Goal: Information Seeking & Learning: Learn about a topic

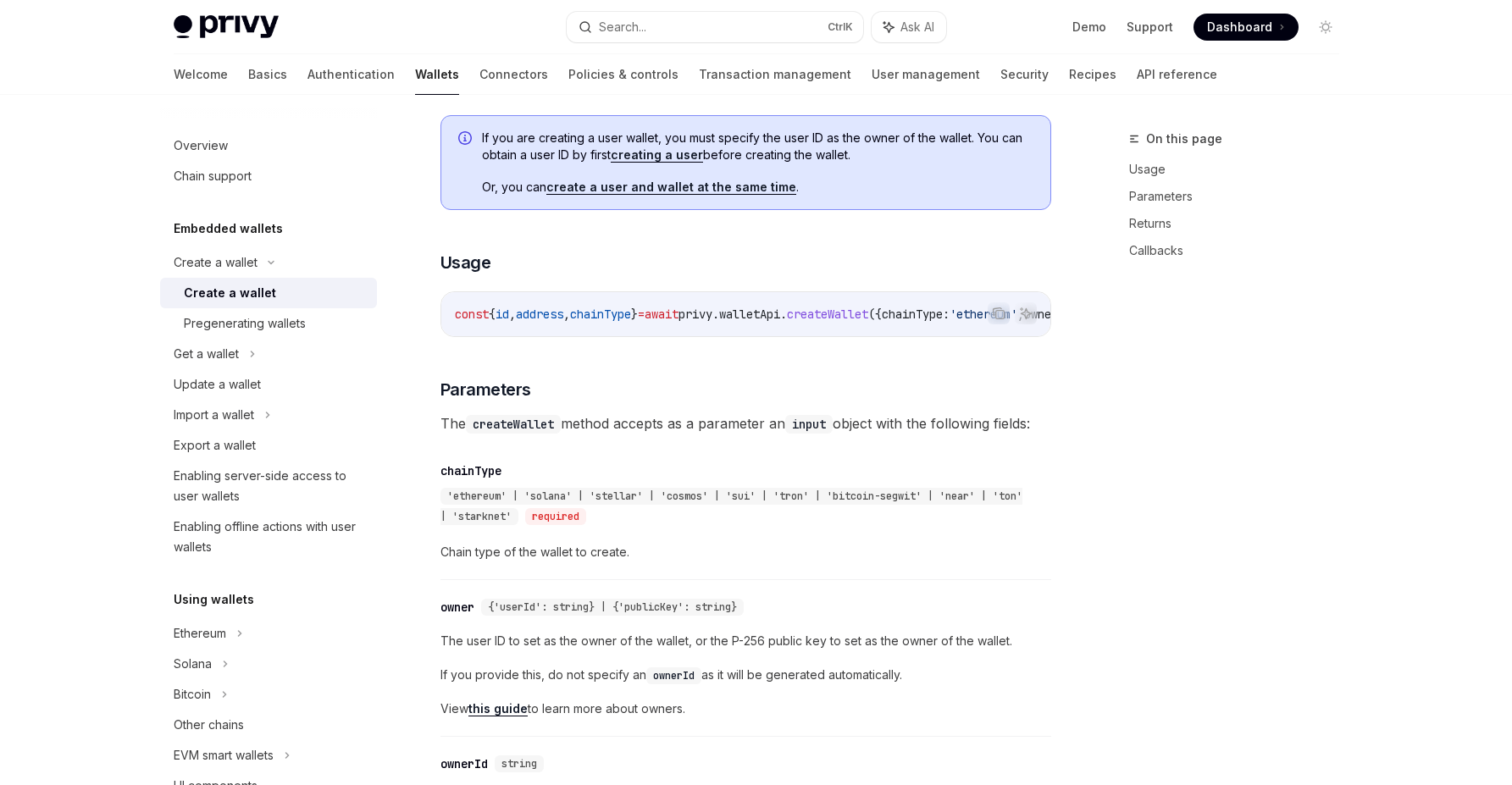
scroll to position [536, 0]
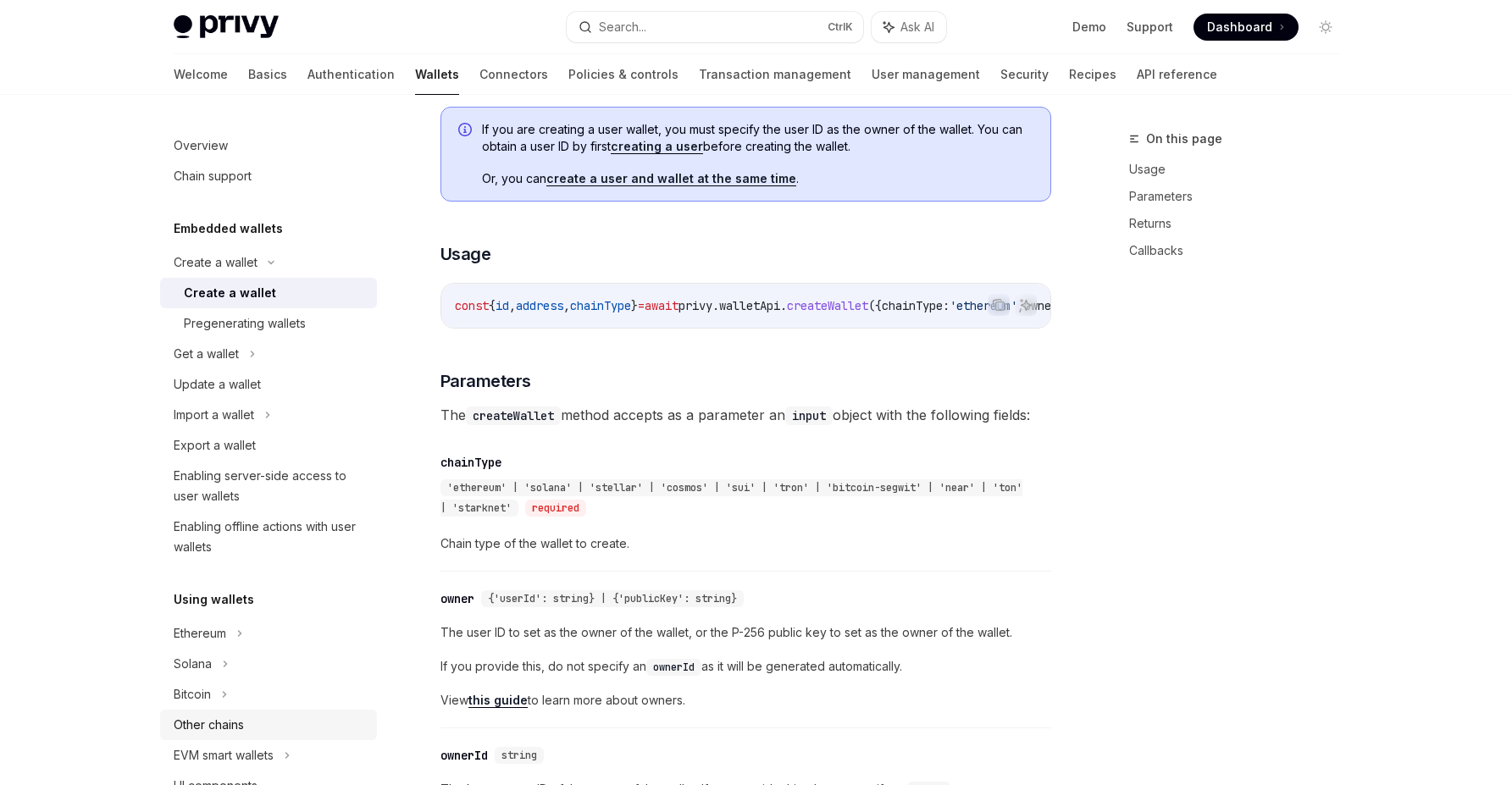
click at [205, 732] on div "Other chains" at bounding box center [209, 725] width 70 height 20
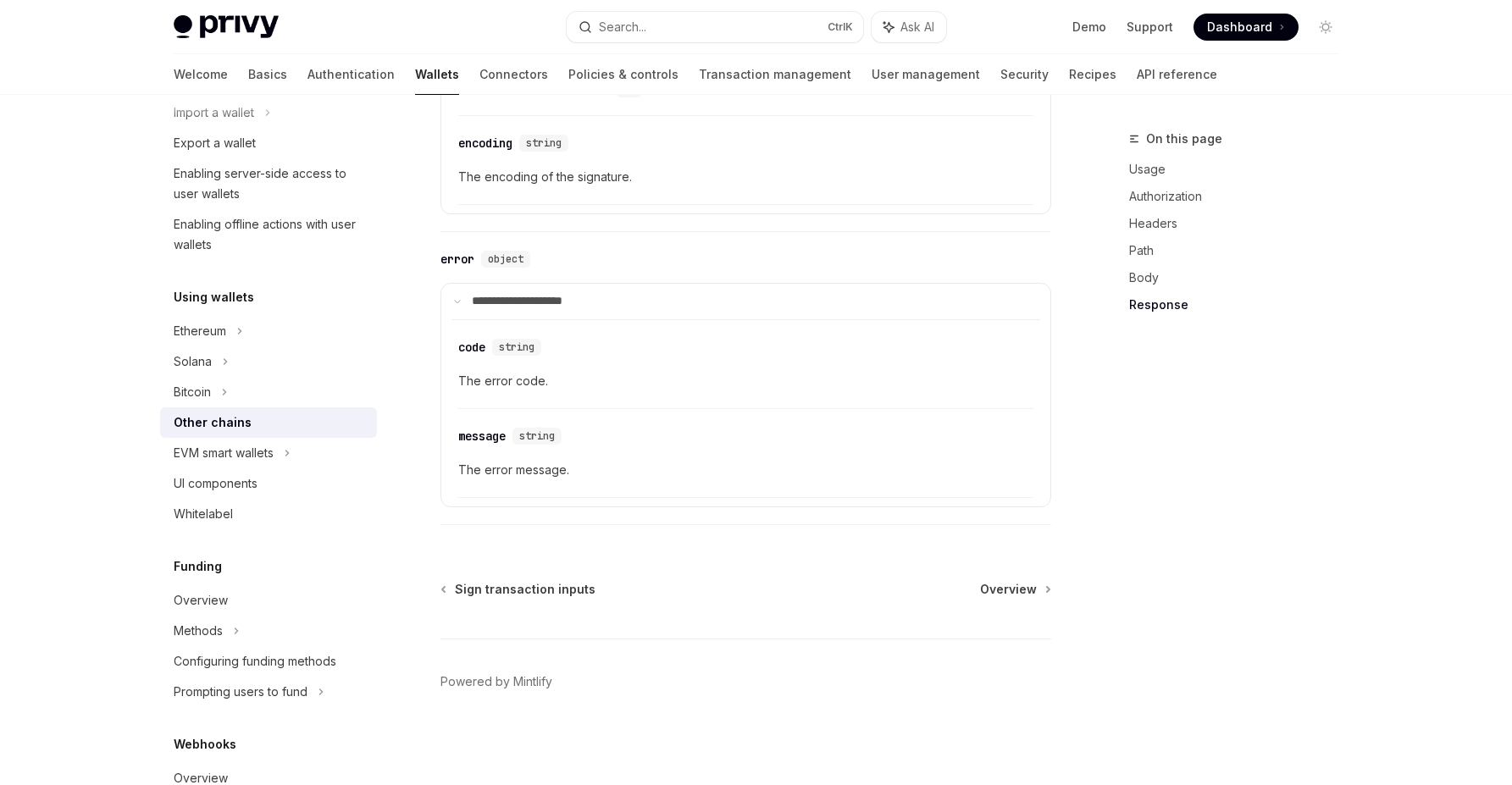
scroll to position [305, 0]
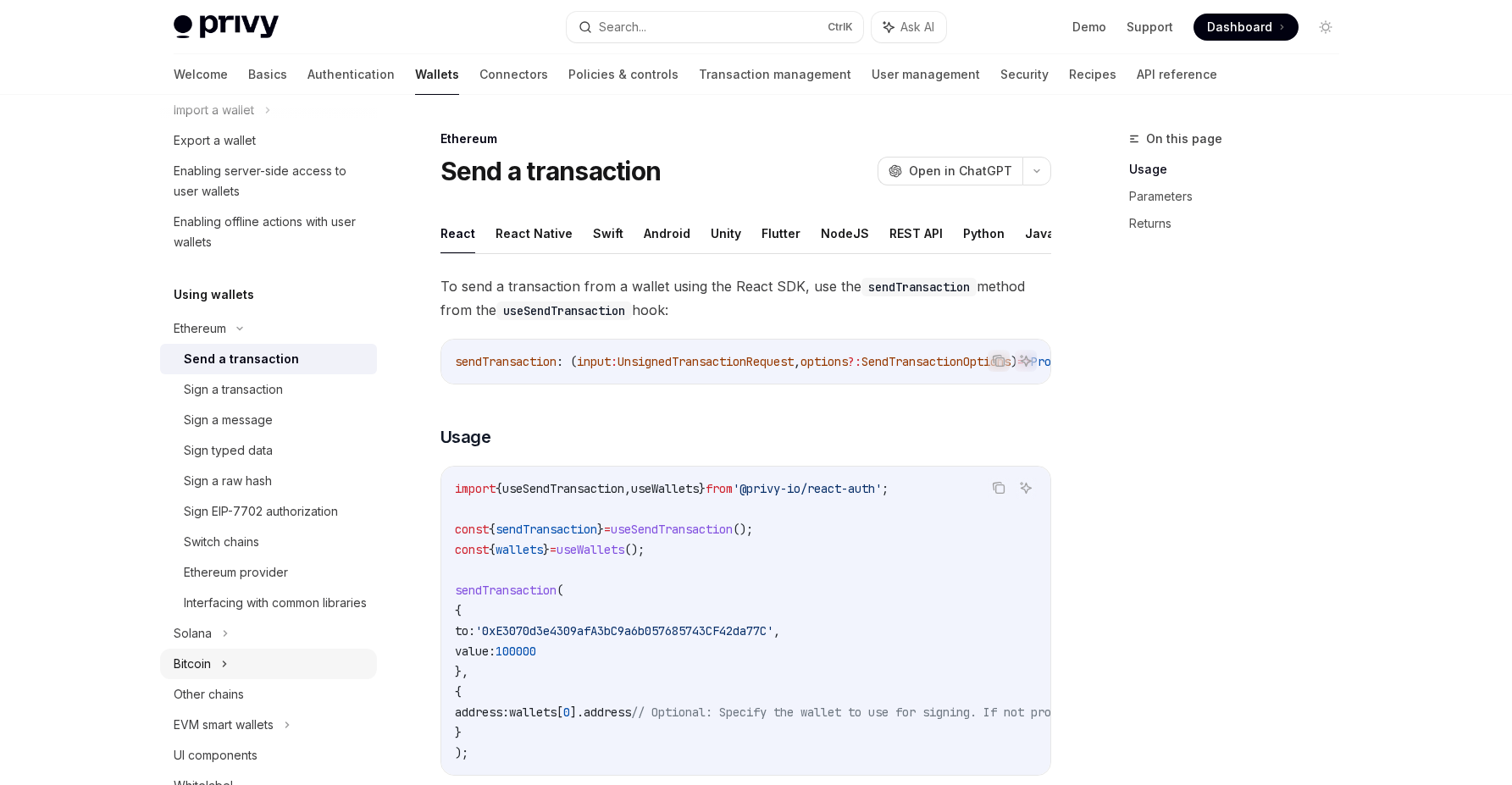
click at [288, 680] on div "Bitcoin" at bounding box center [268, 663] width 217 height 30
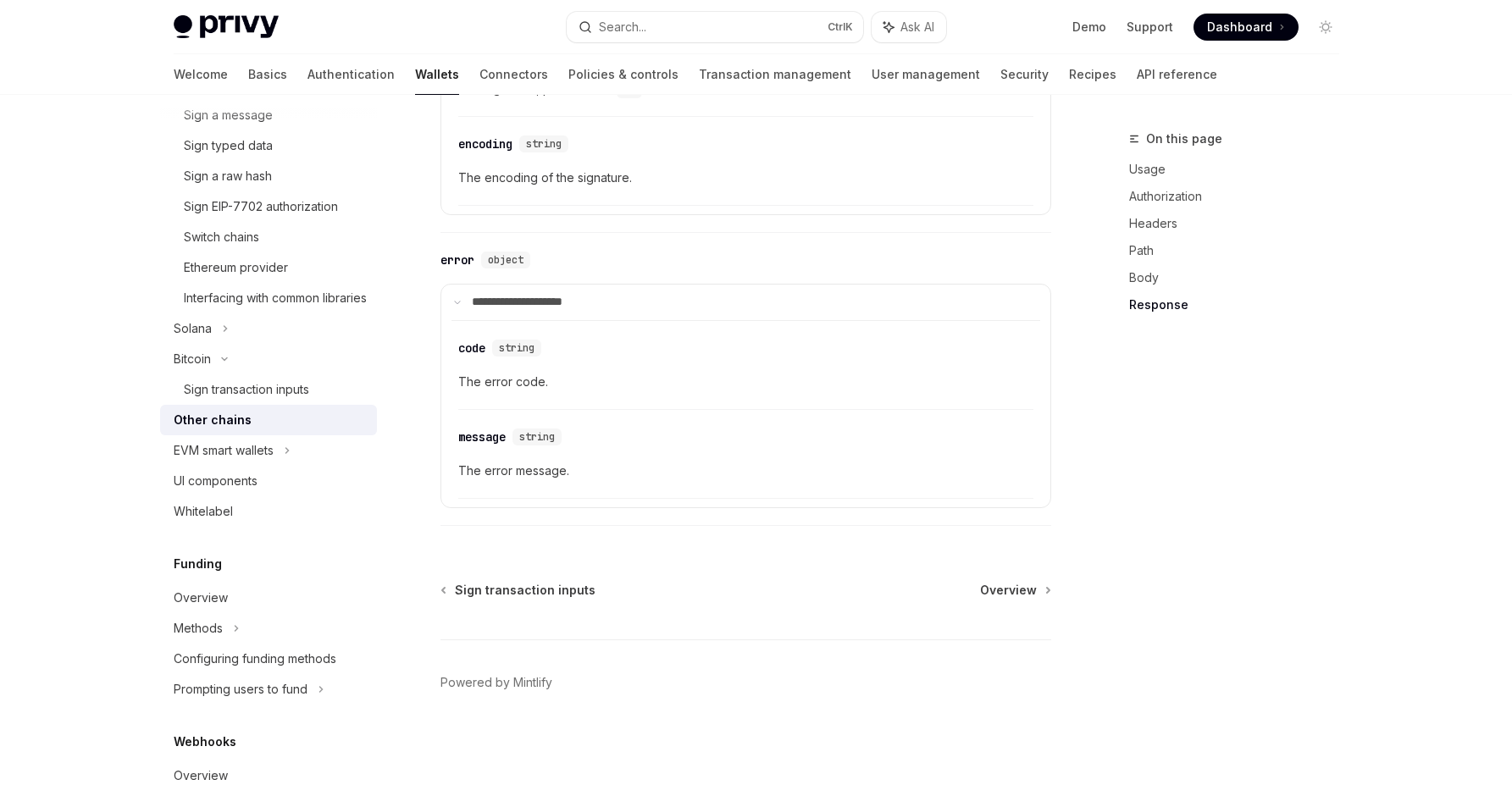
scroll to position [2041, 0]
type textarea "*"
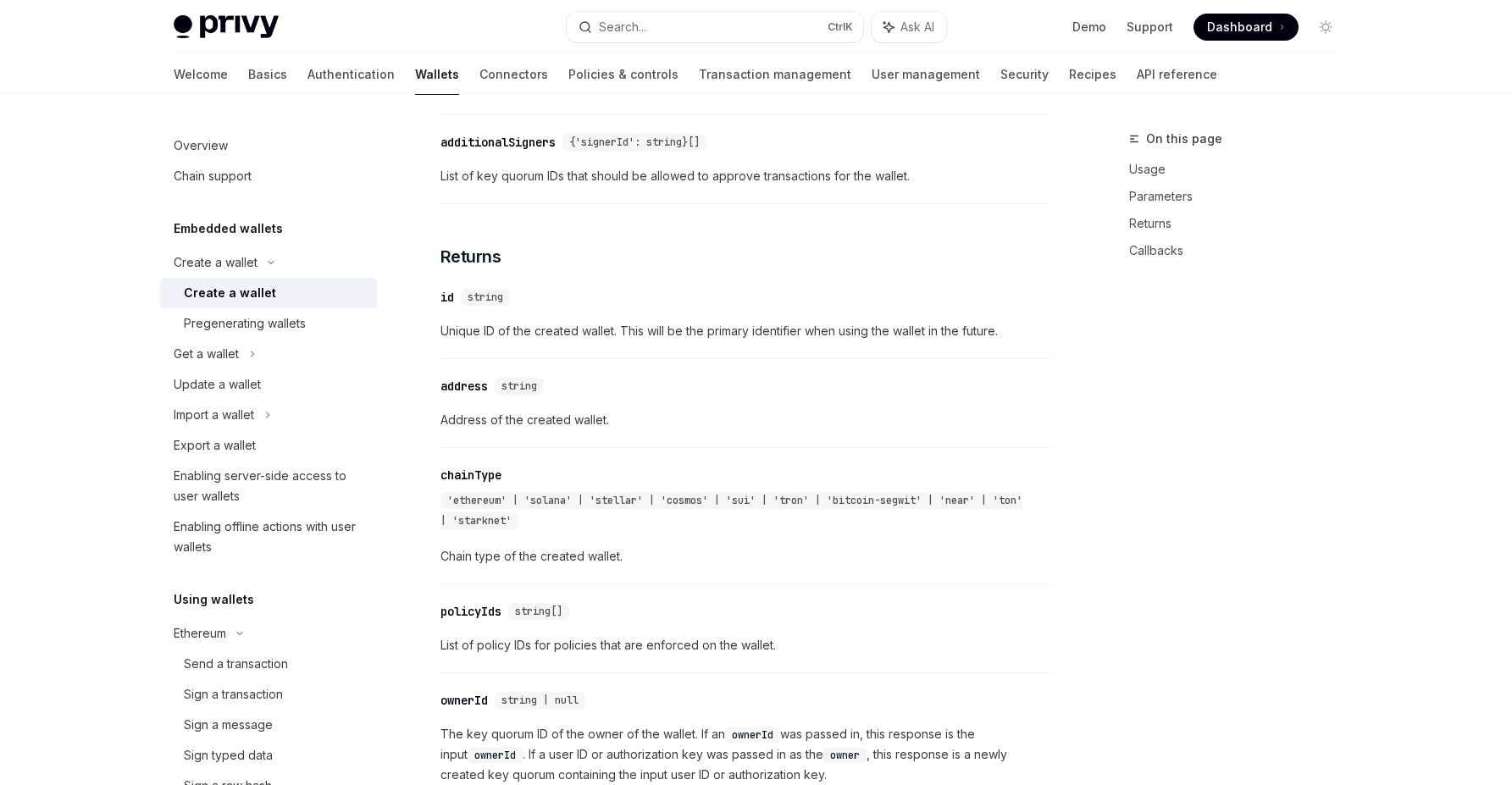
scroll to position [1552, 0]
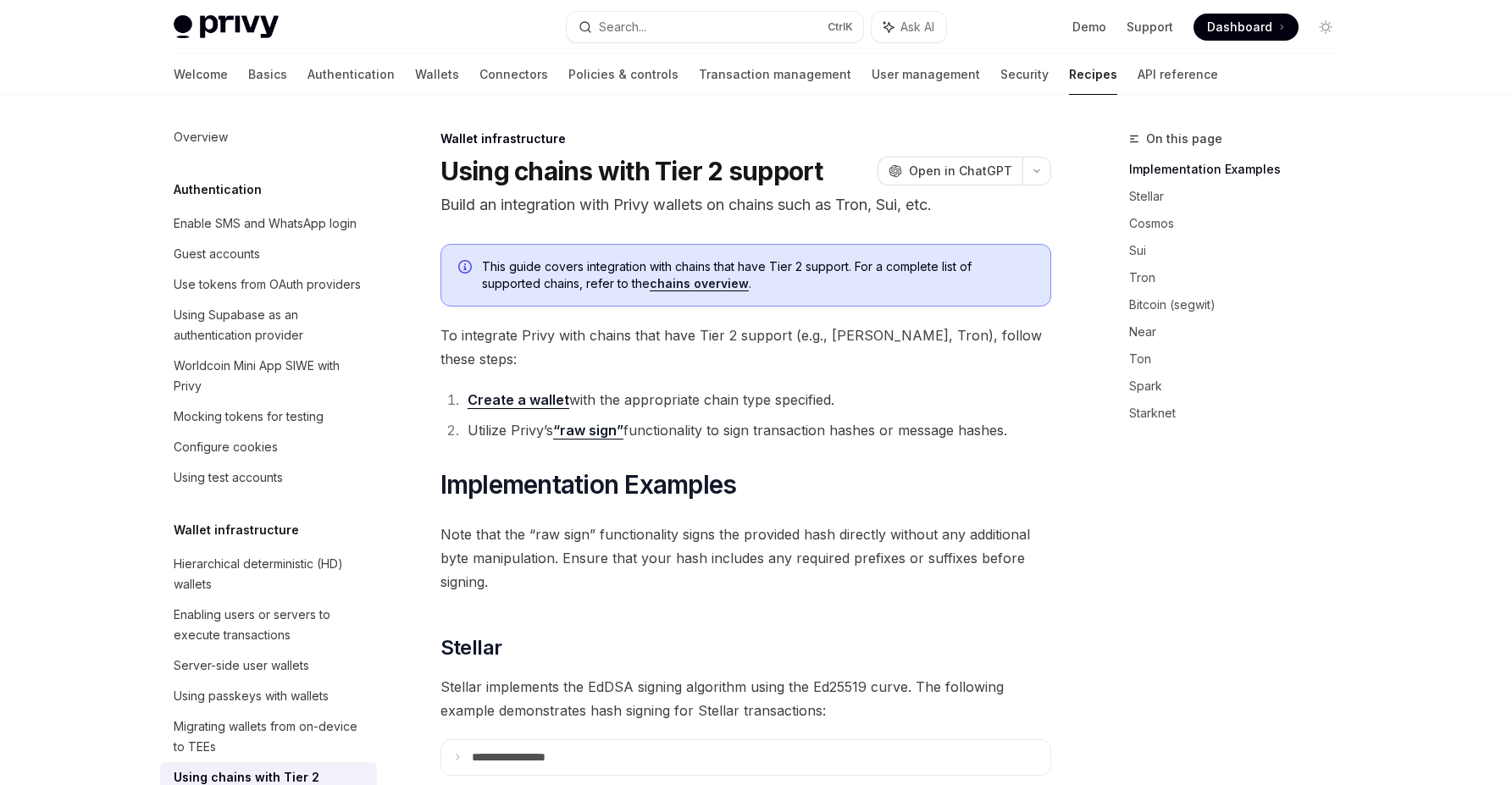
scroll to position [388, 0]
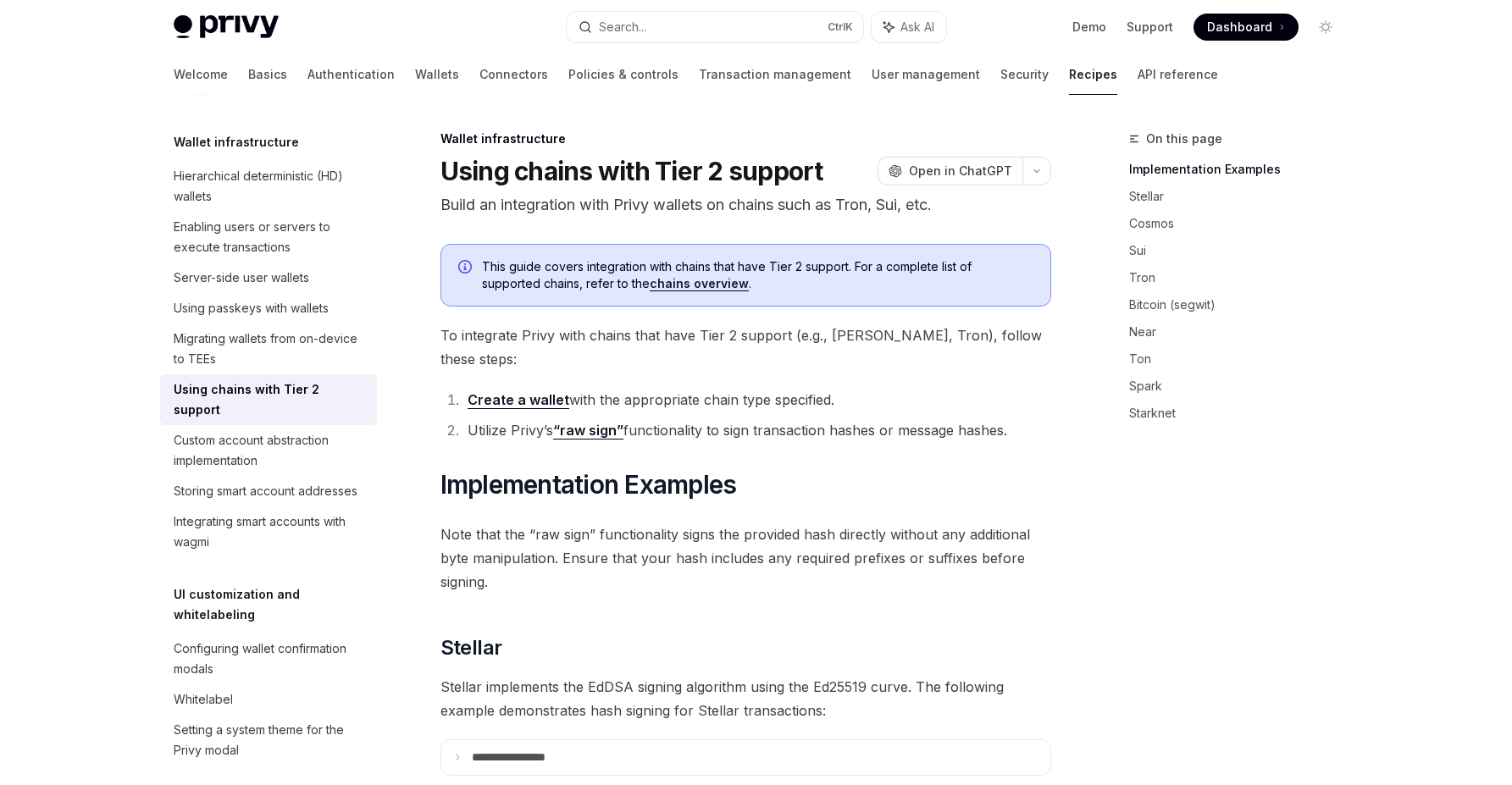
click at [489, 391] on link "Create a wallet" at bounding box center [518, 400] width 102 height 18
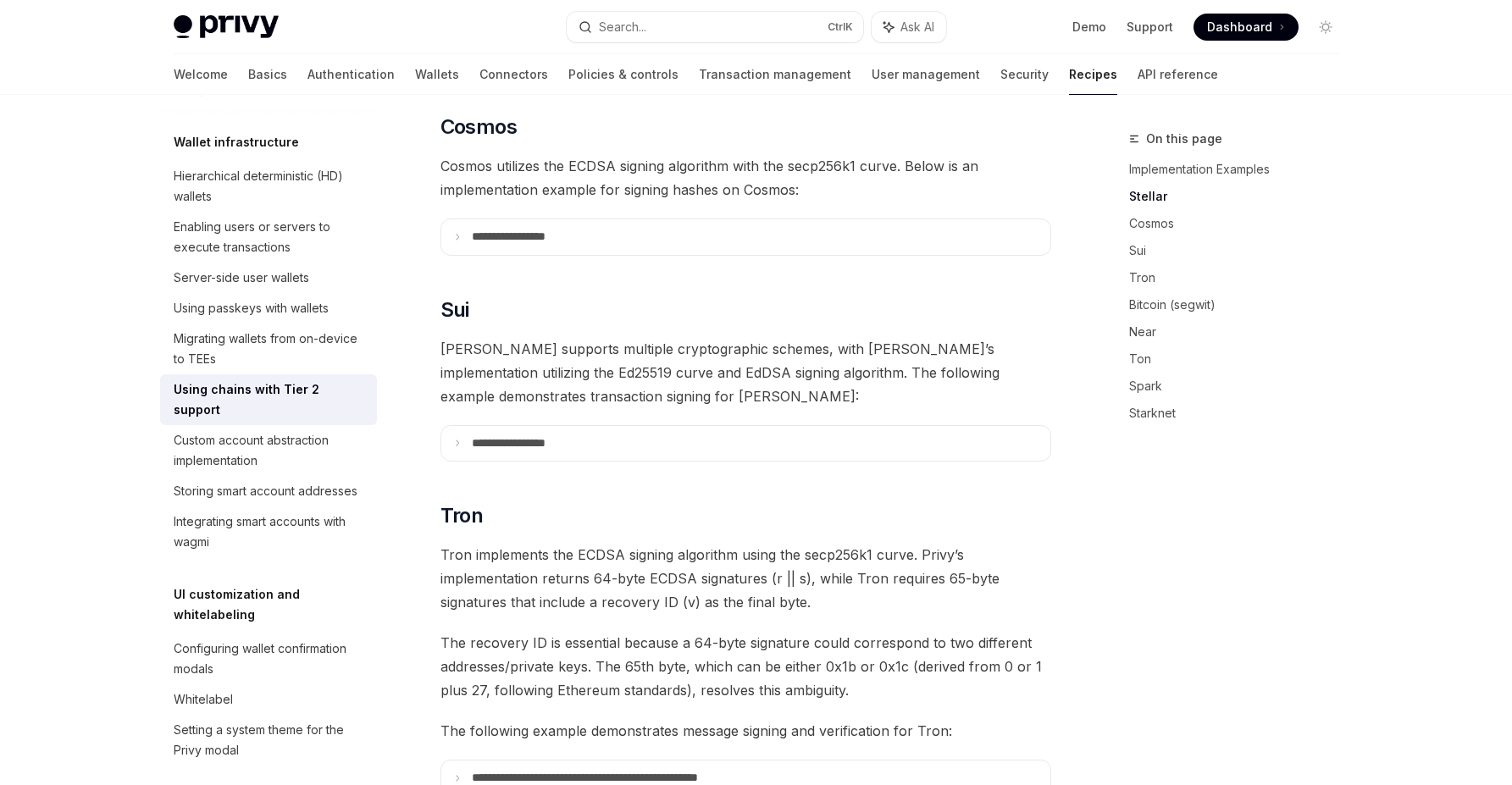
scroll to position [712, 0]
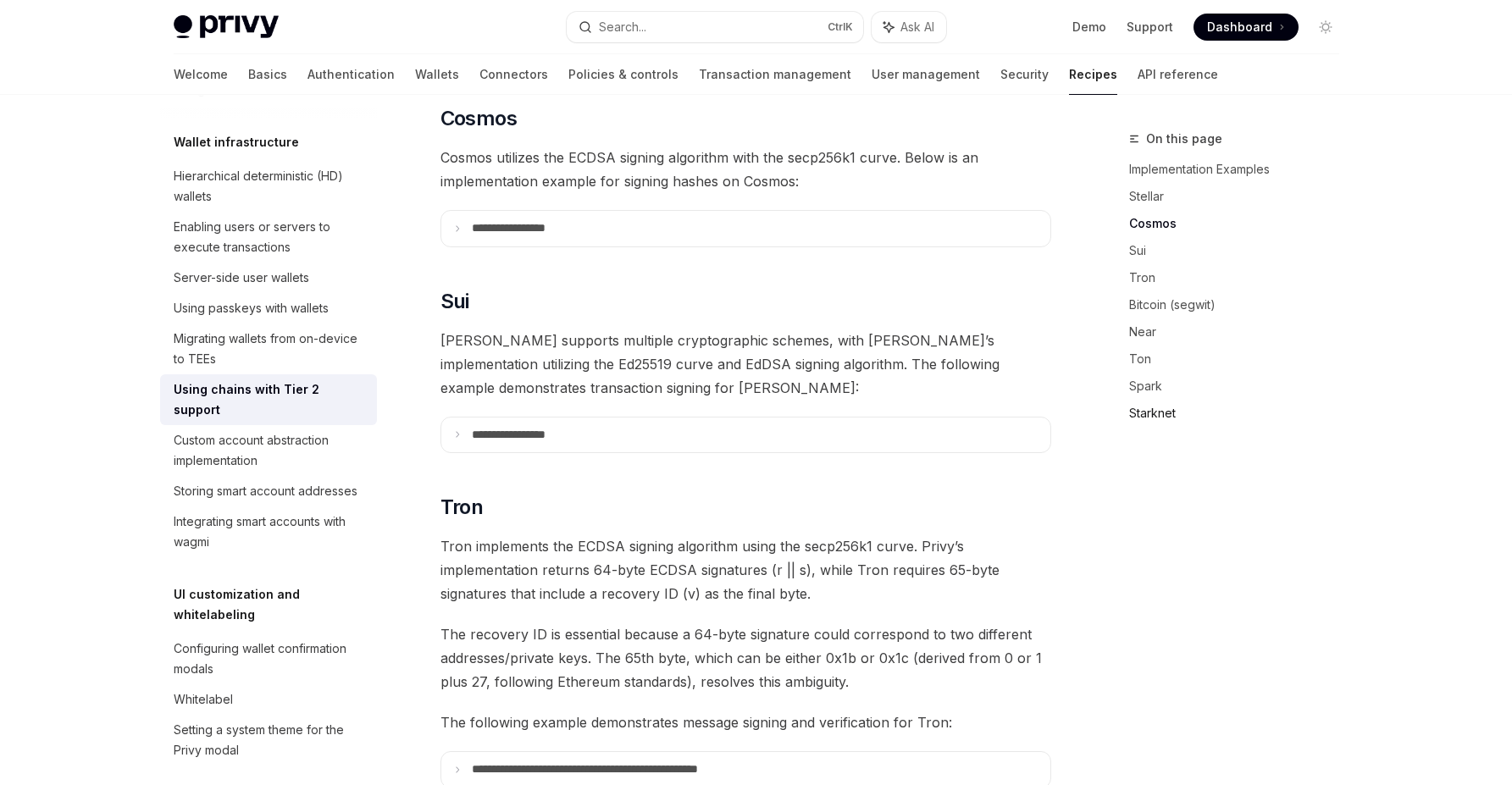
click at [1160, 414] on link "Starknet" at bounding box center [1241, 413] width 224 height 27
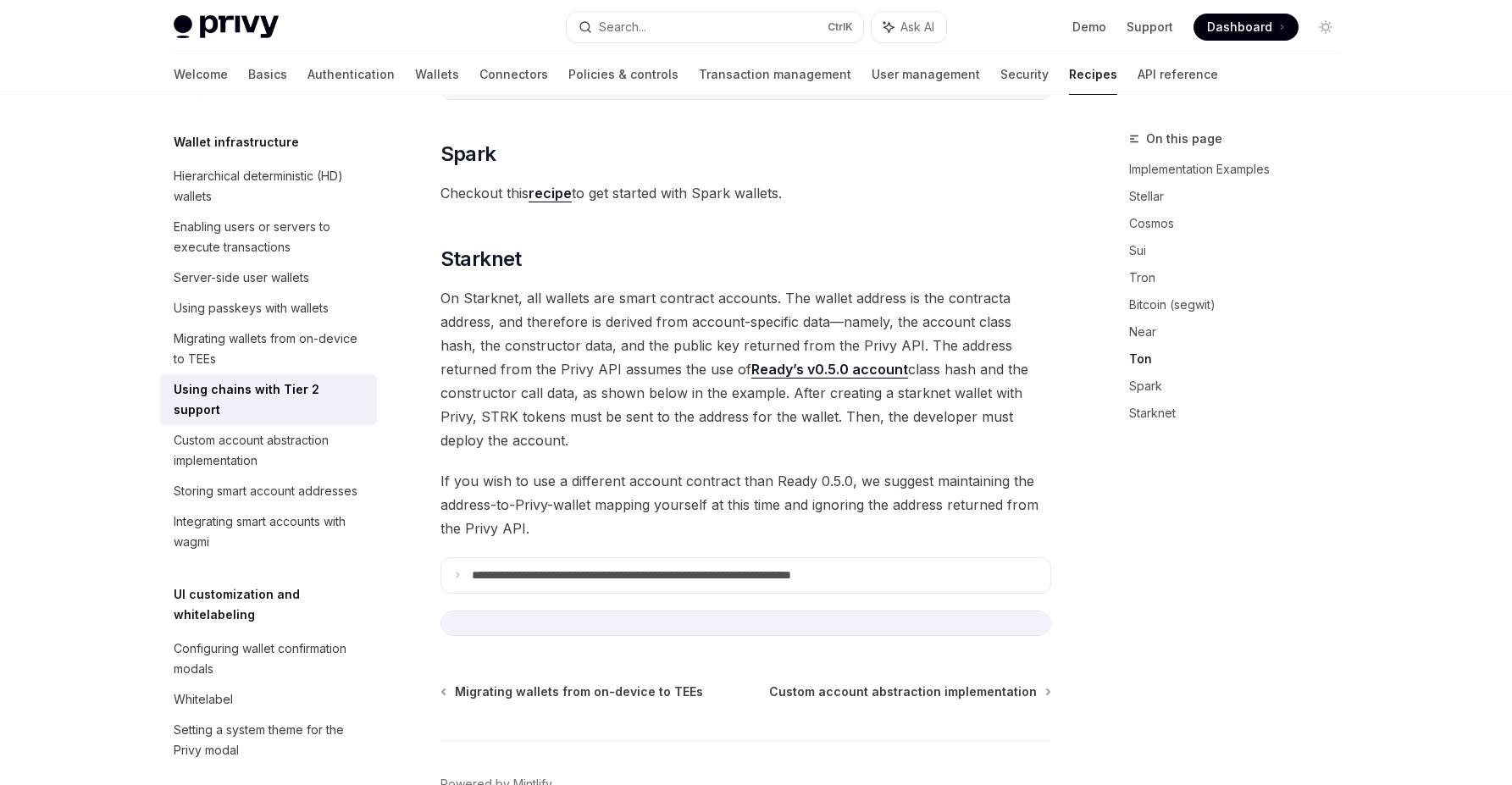
scroll to position [2244, 0]
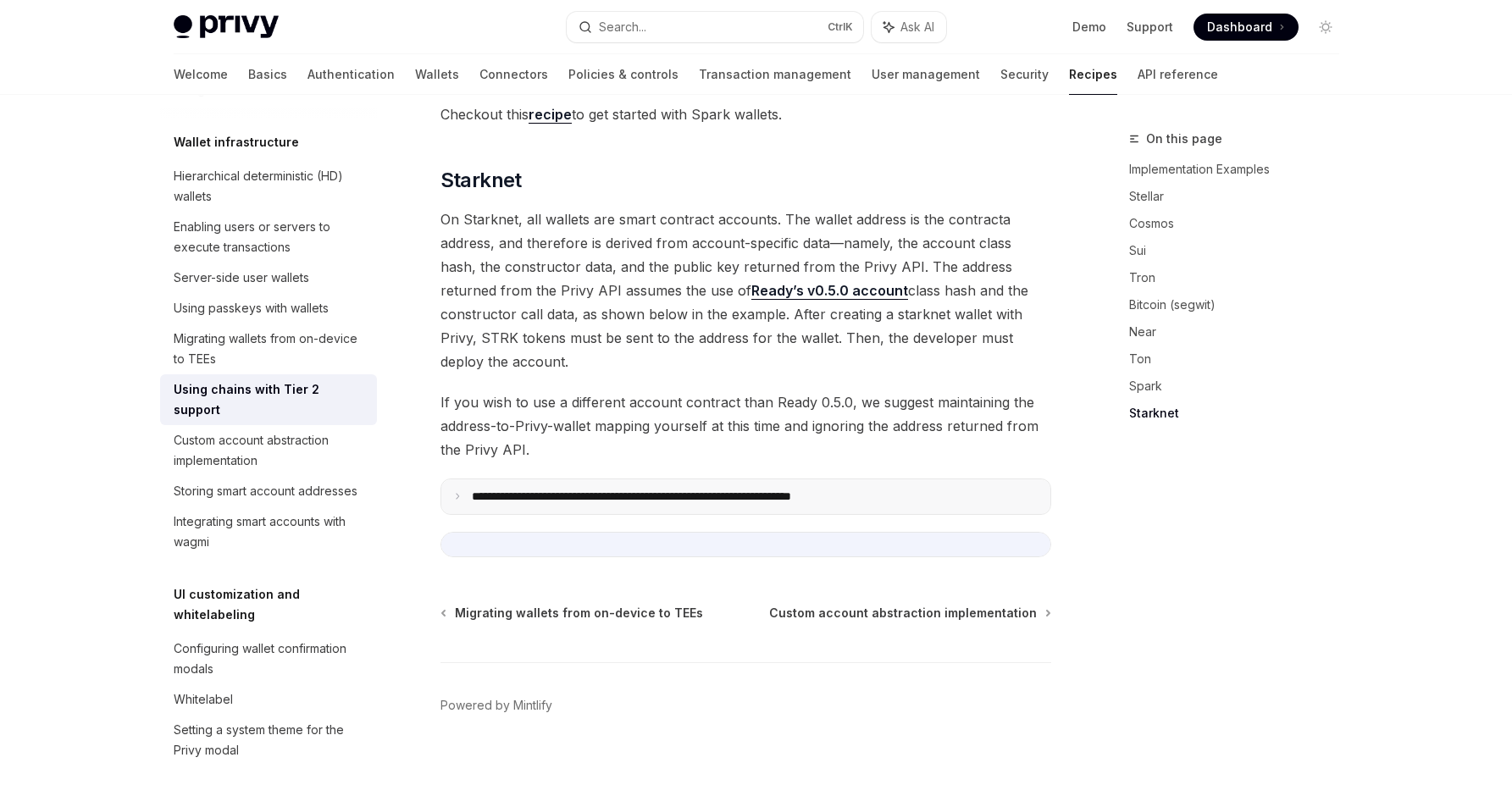
click at [654, 489] on p "**********" at bounding box center [693, 497] width 443 height 16
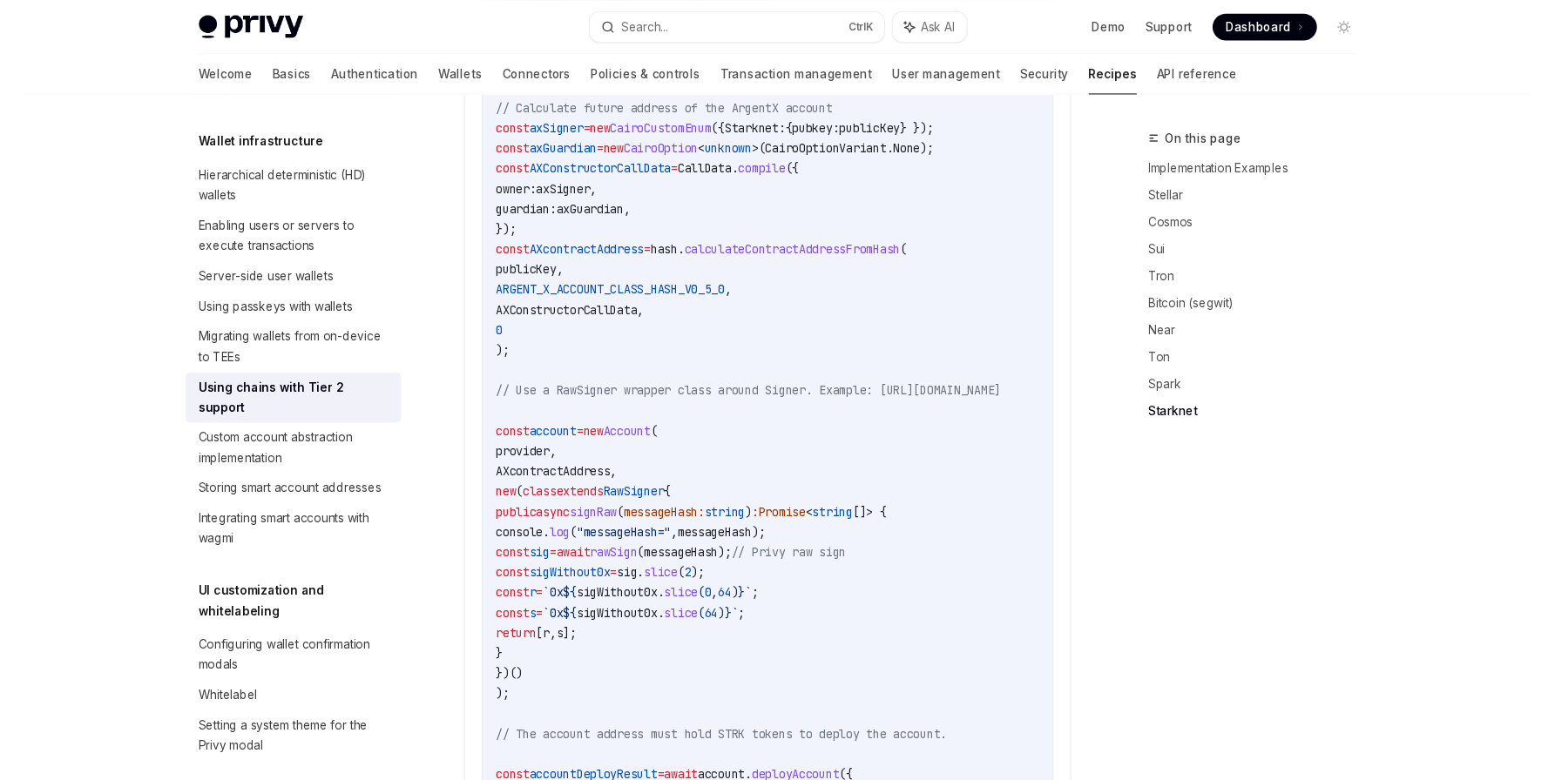
scroll to position [3233, 0]
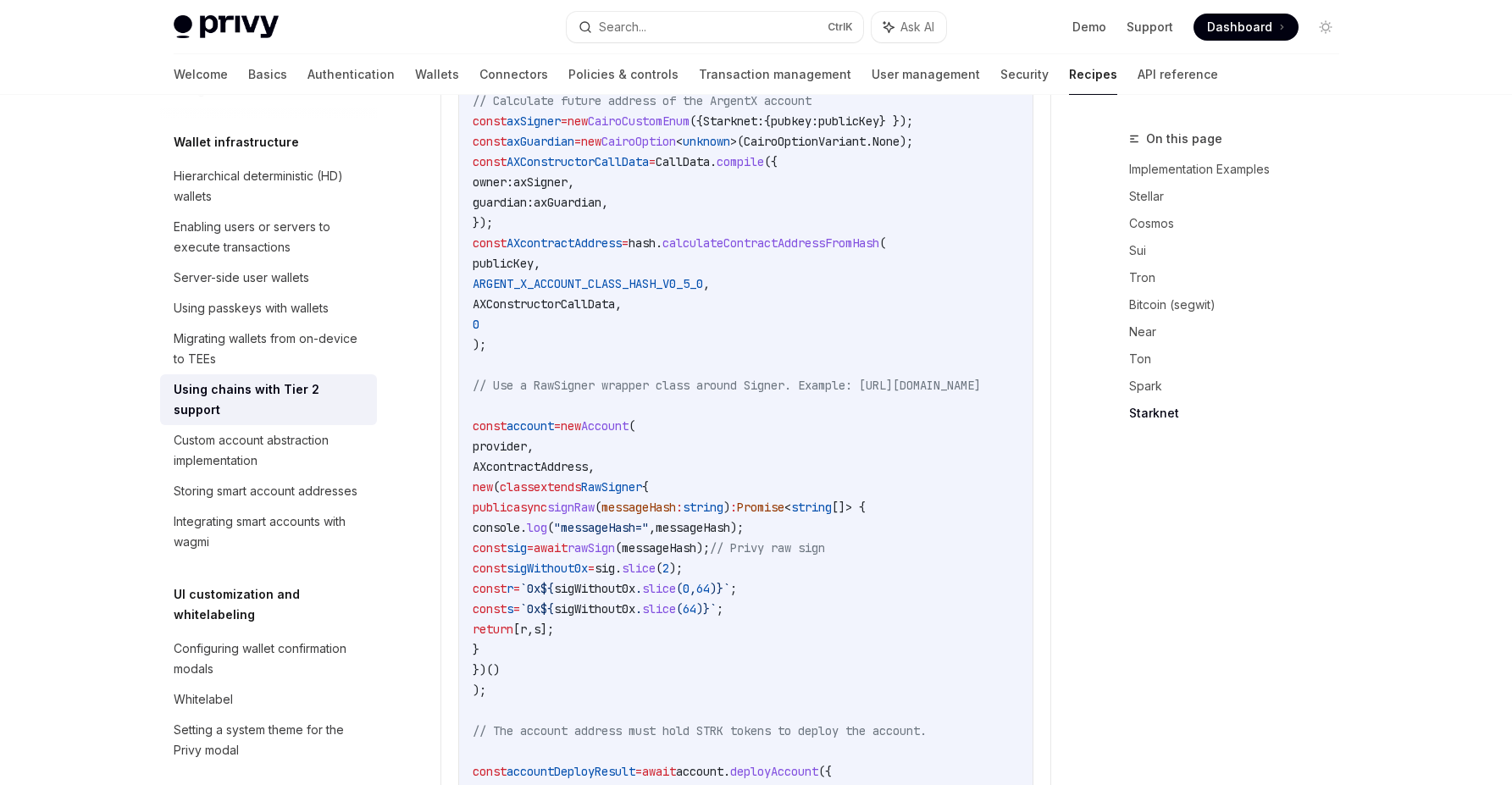
click at [595, 500] on span "signRaw" at bounding box center [571, 508] width 48 height 16
click at [642, 480] on span "RawSigner" at bounding box center [612, 487] width 61 height 16
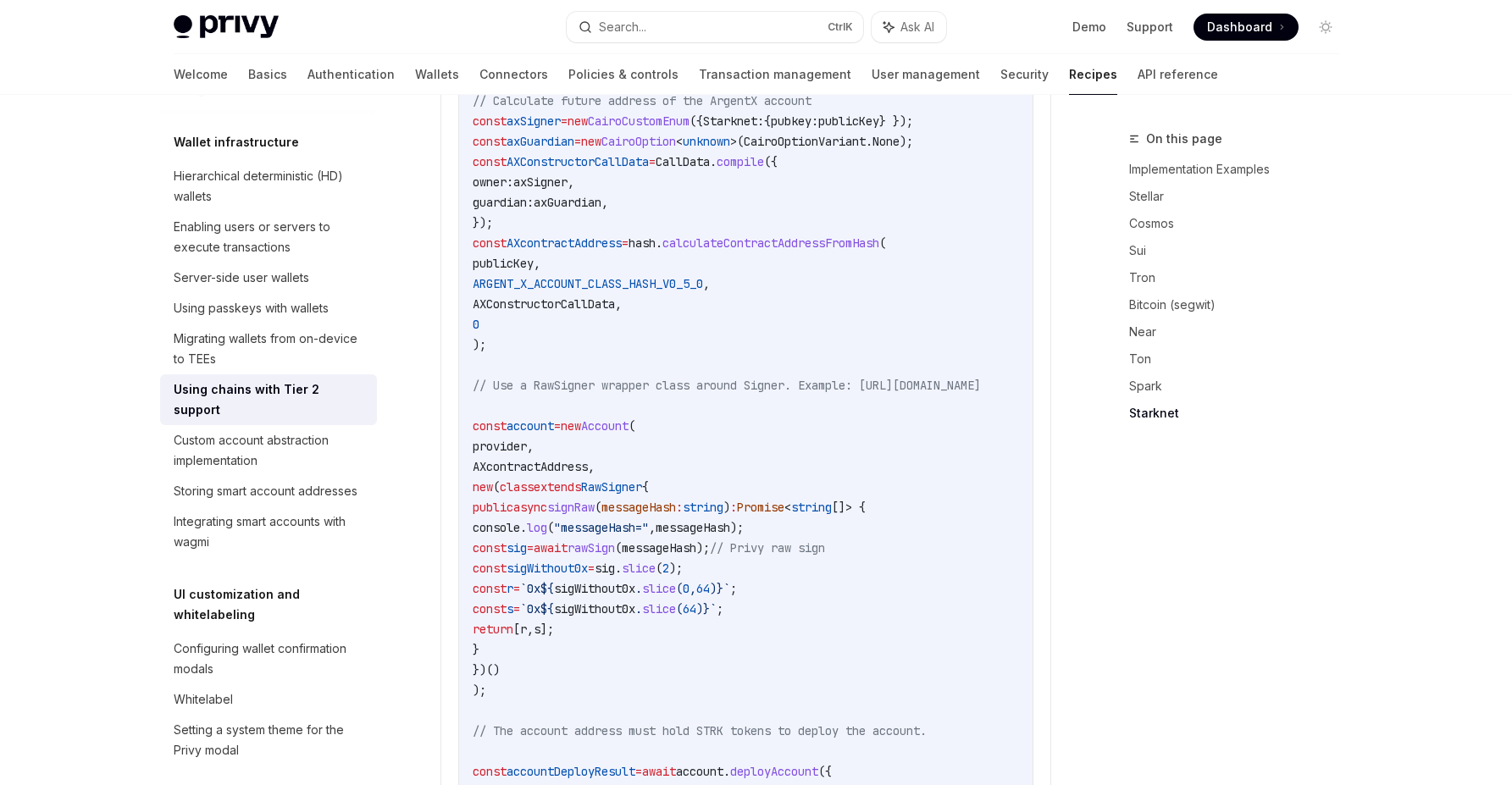
copy span "RawSigner"
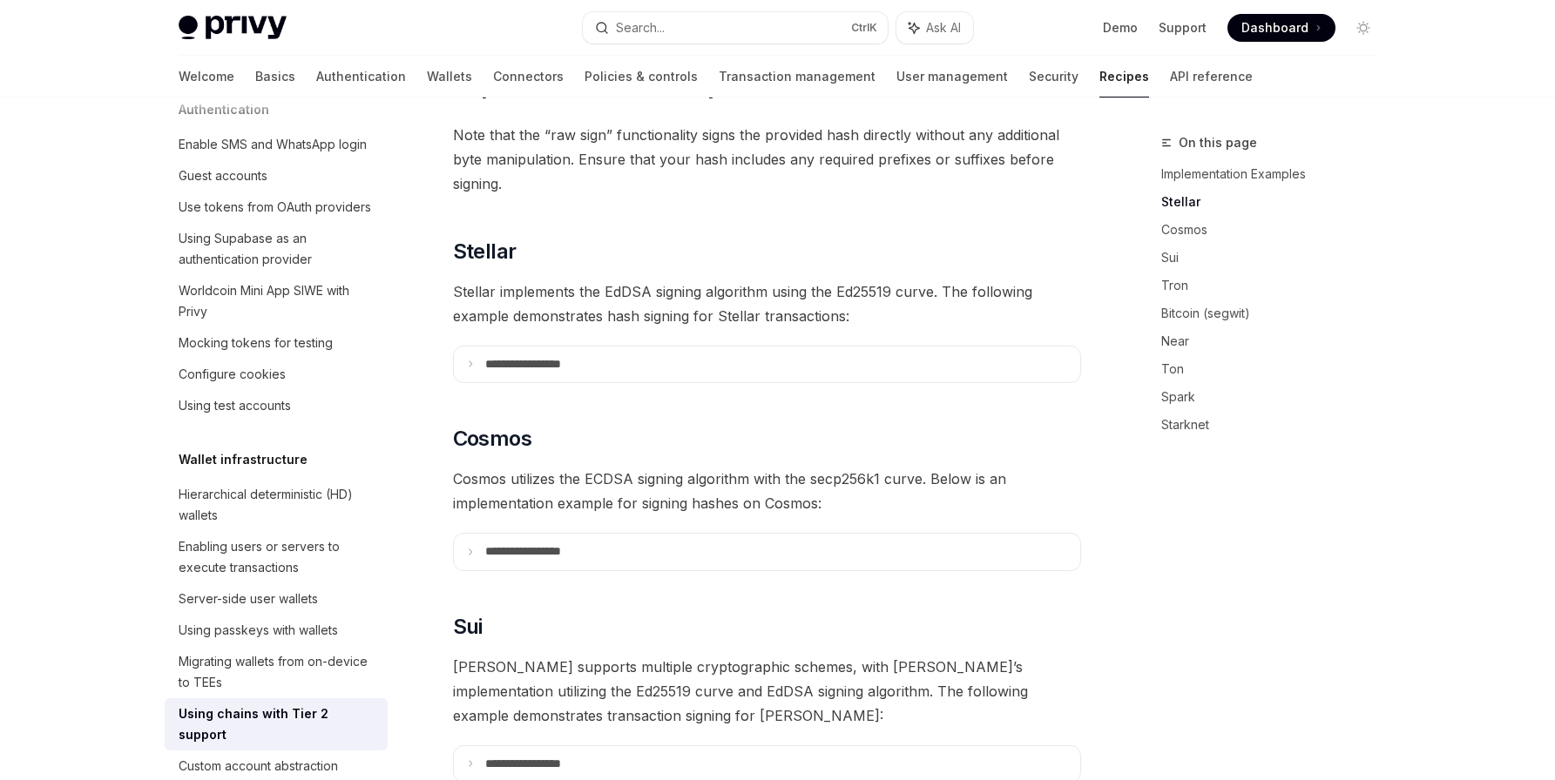
scroll to position [0, 0]
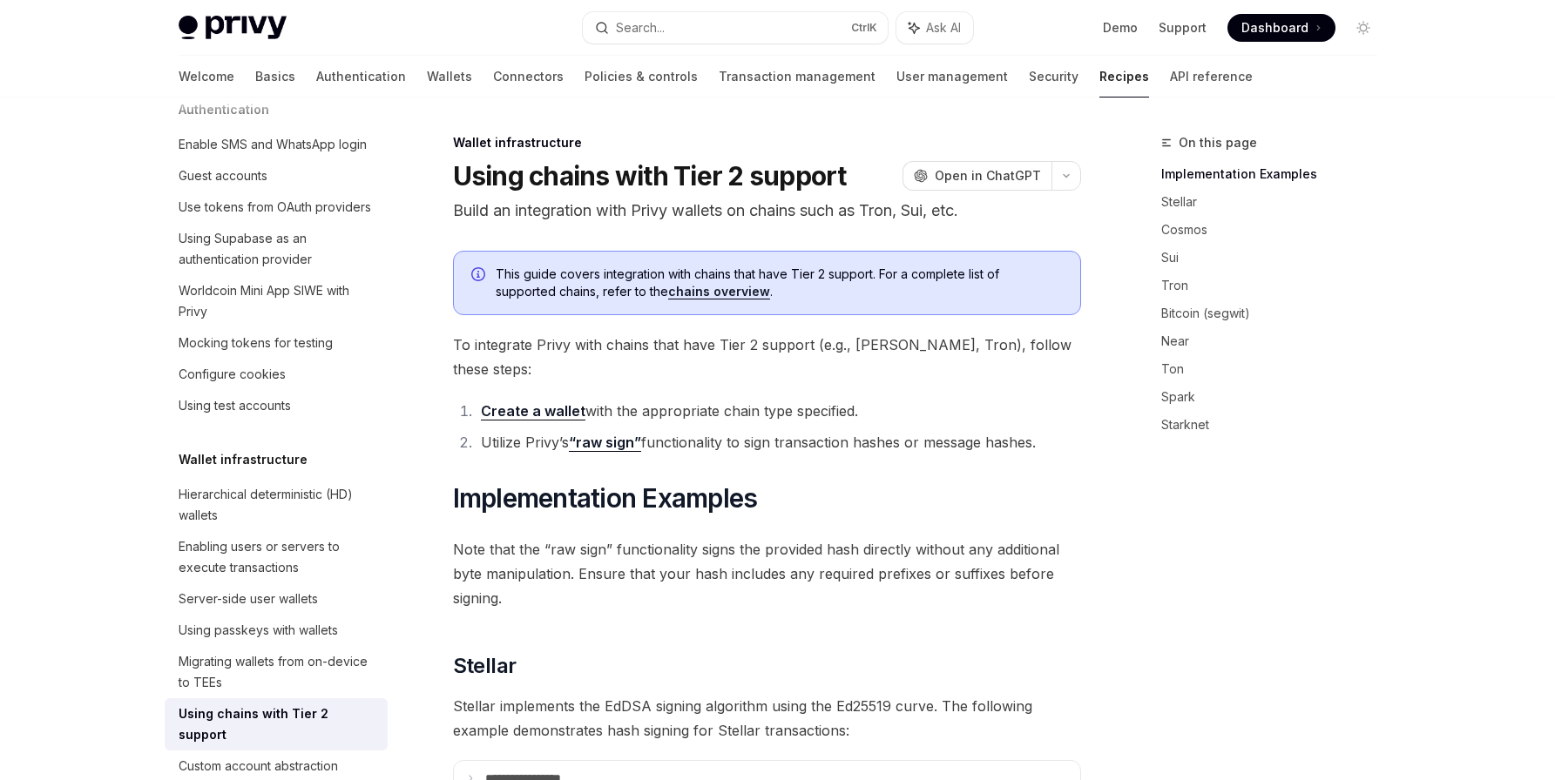
click at [591, 434] on link "“raw sign”" at bounding box center [605, 443] width 72 height 18
click at [1166, 431] on link "Starknet" at bounding box center [1276, 425] width 230 height 28
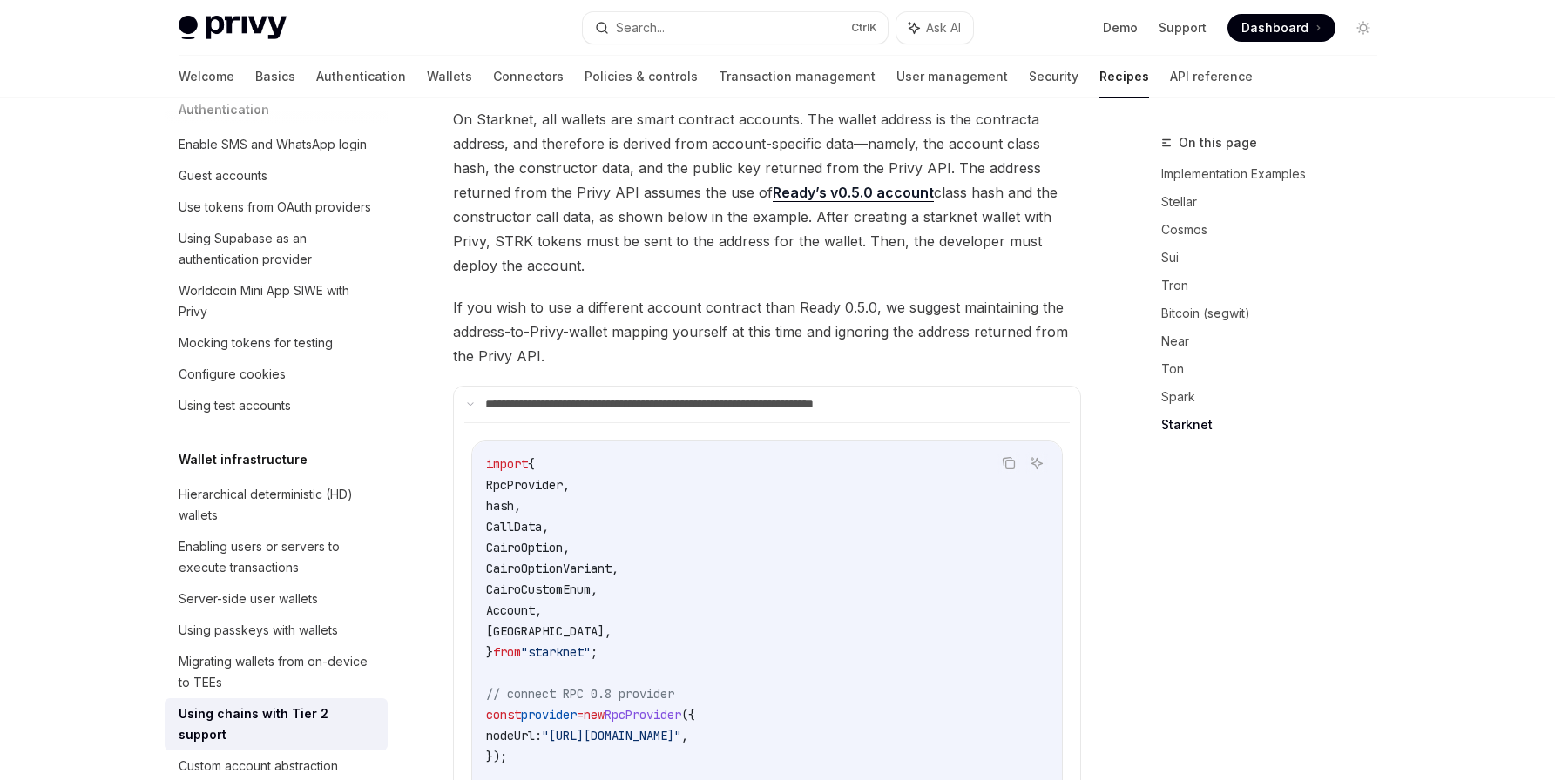
scroll to position [2321, 0]
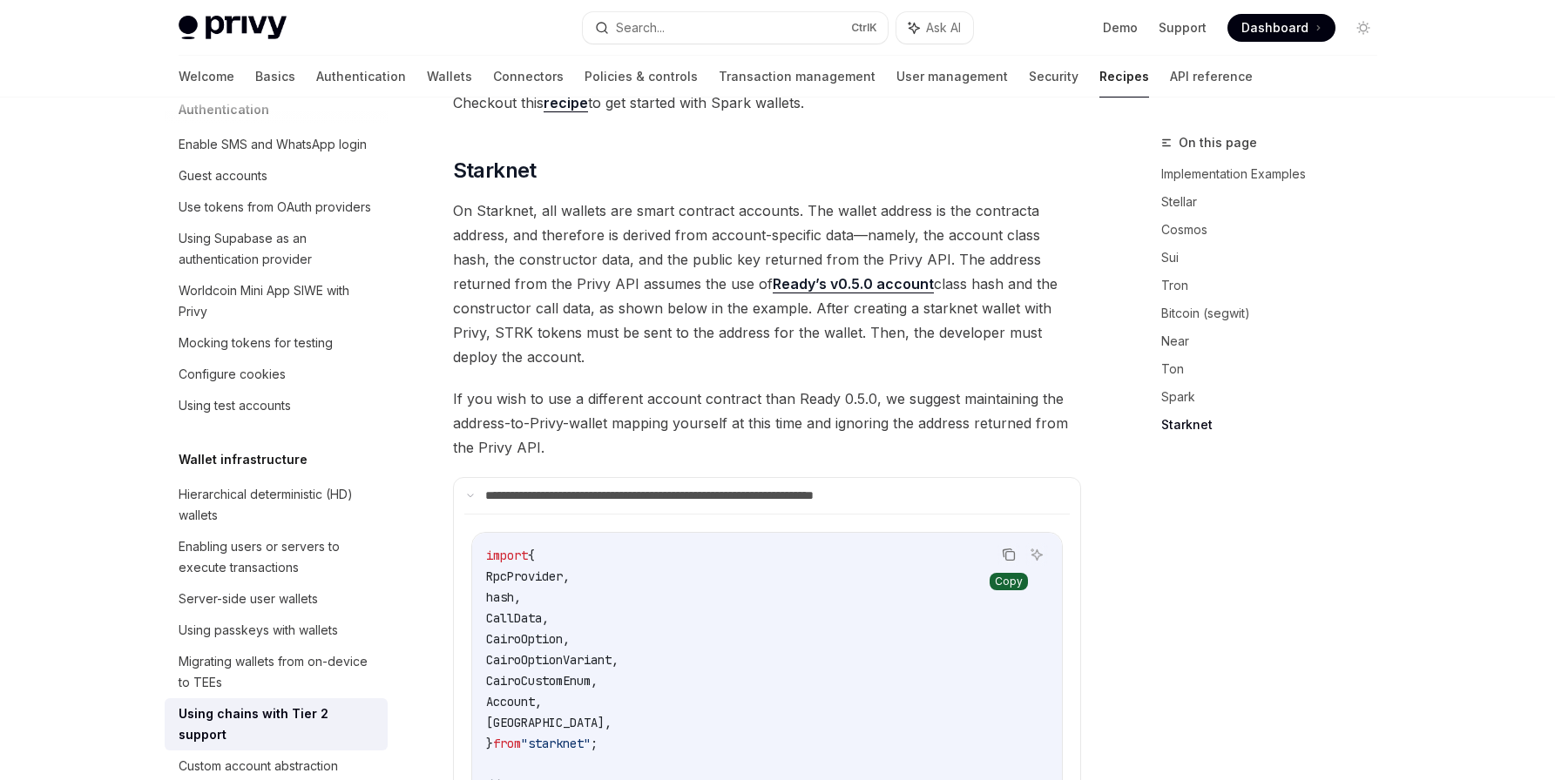
click at [1004, 548] on icon "Copy the contents from the code block" at bounding box center [1009, 555] width 14 height 14
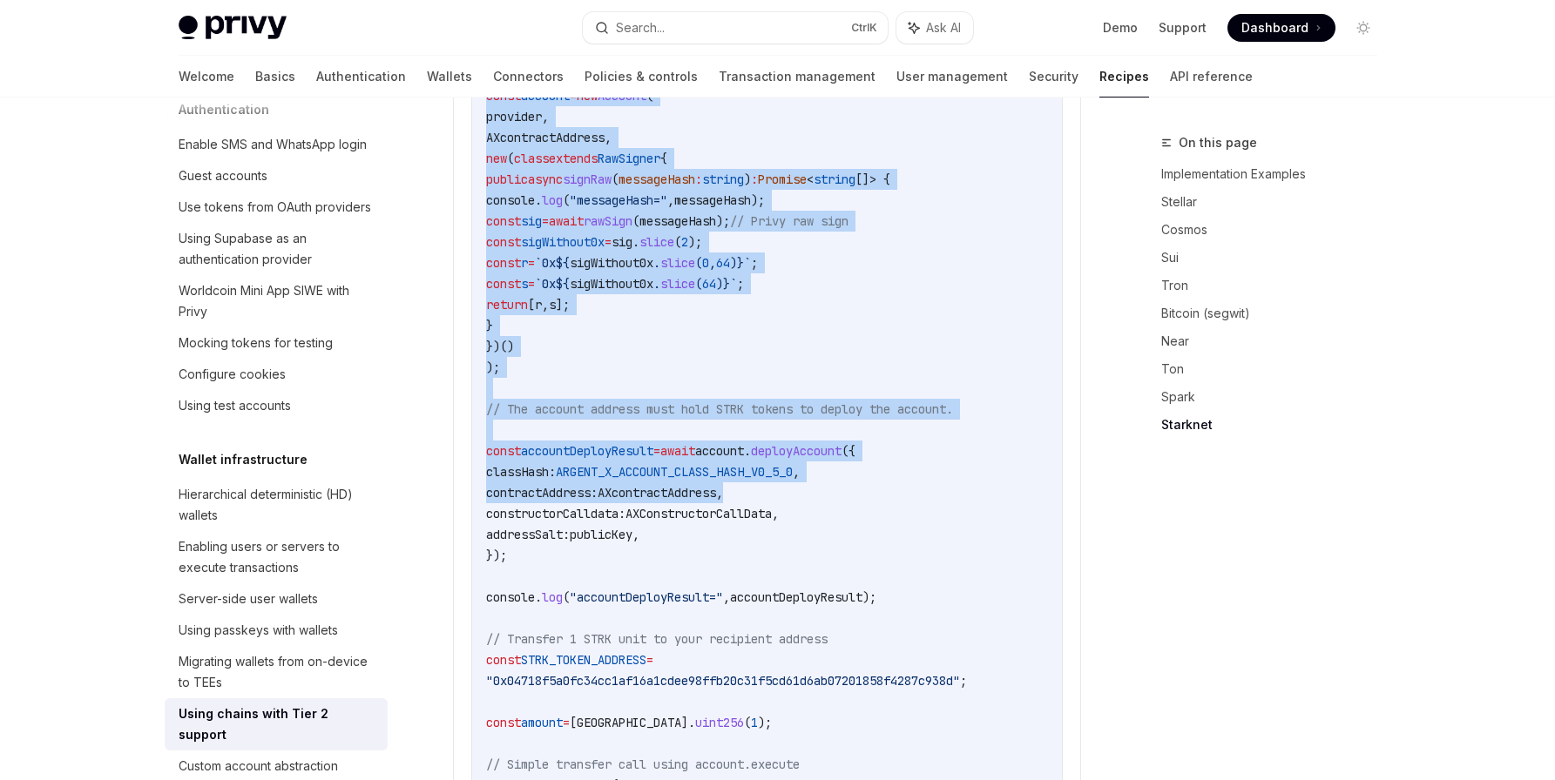
scroll to position [4169, 0]
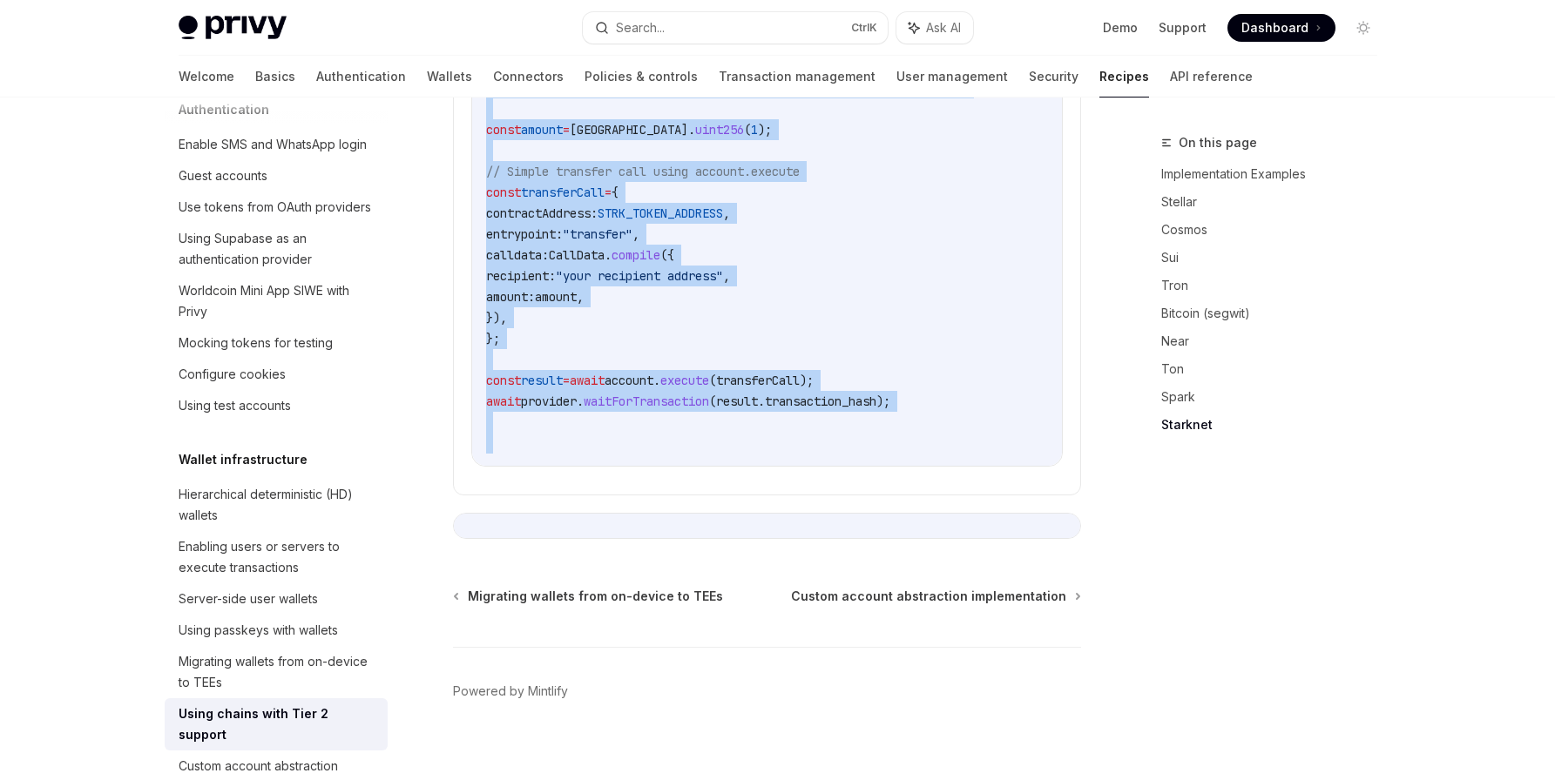
drag, startPoint x: 455, startPoint y: 162, endPoint x: 876, endPoint y: 483, distance: 530.2
copy div "**********"
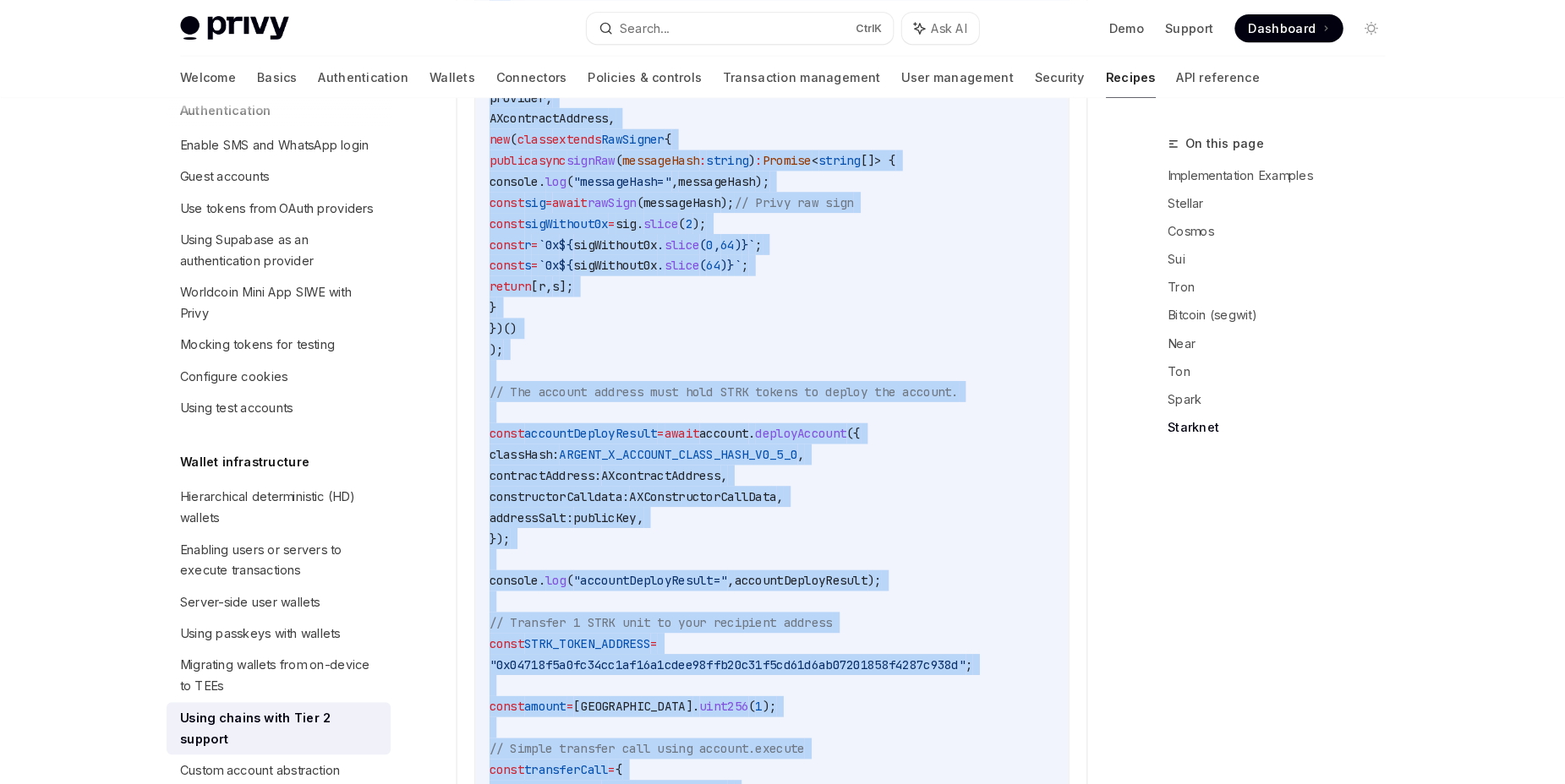
scroll to position [3089, 0]
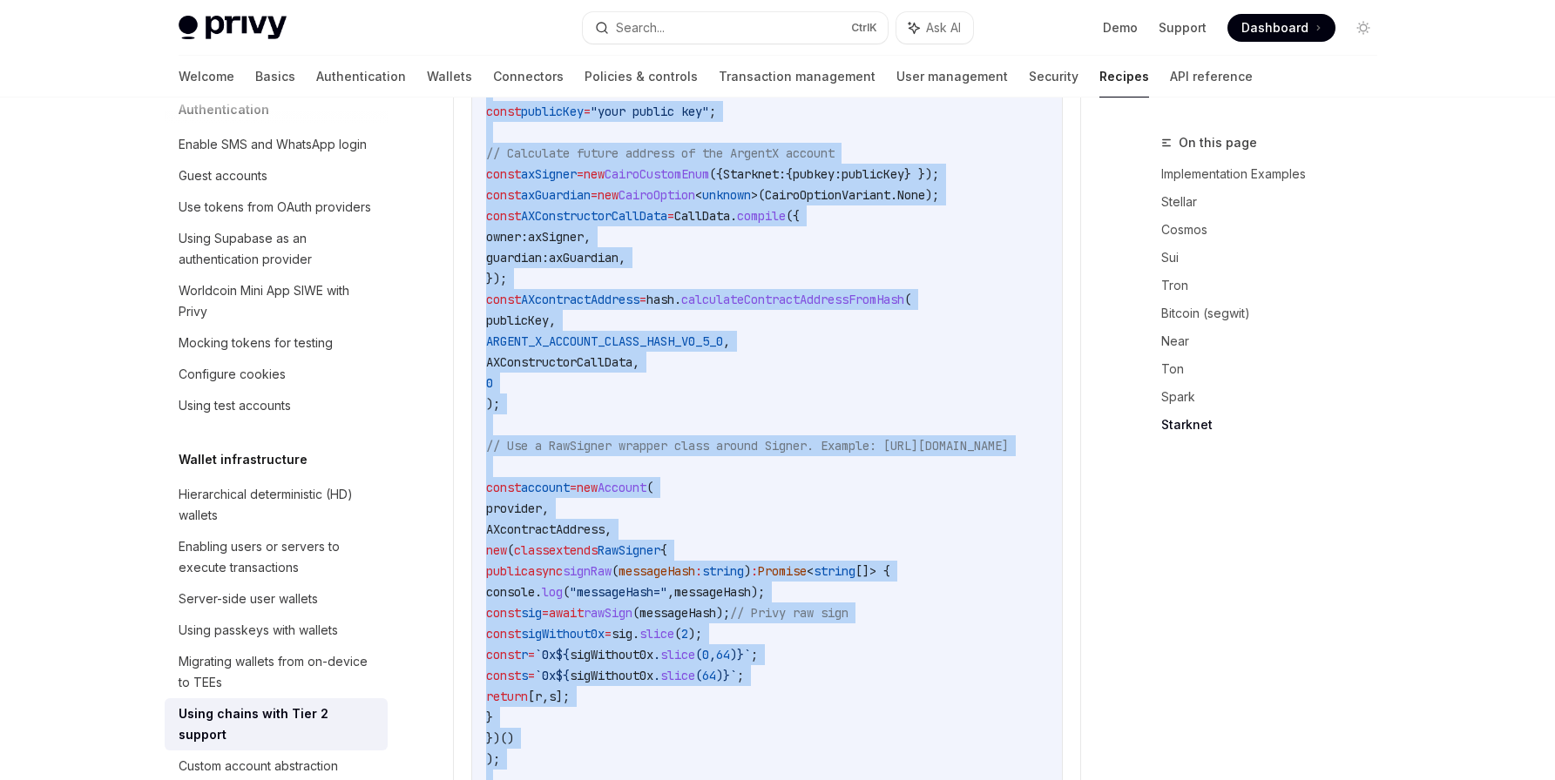
type textarea "*"
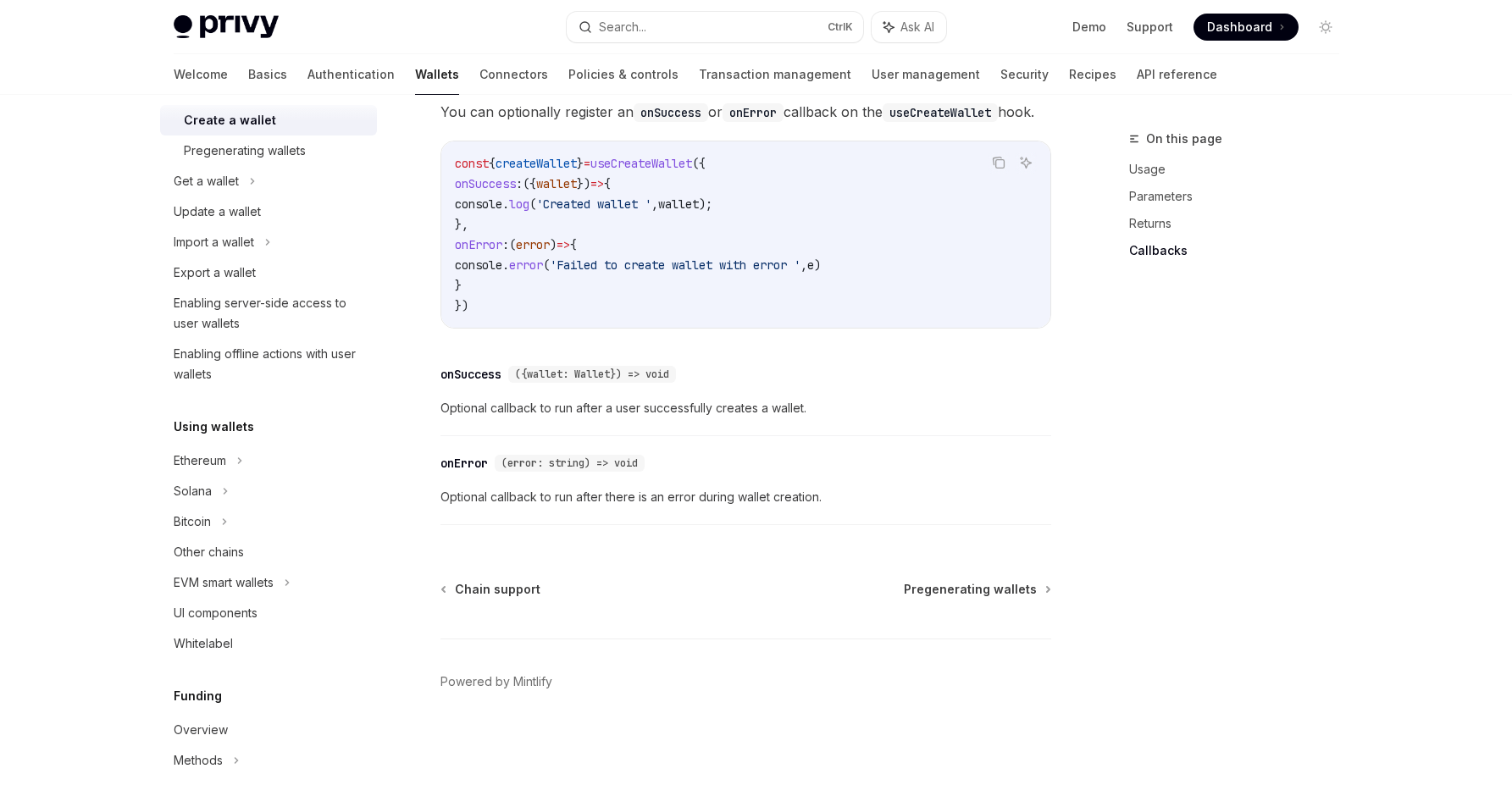
scroll to position [203, 0]
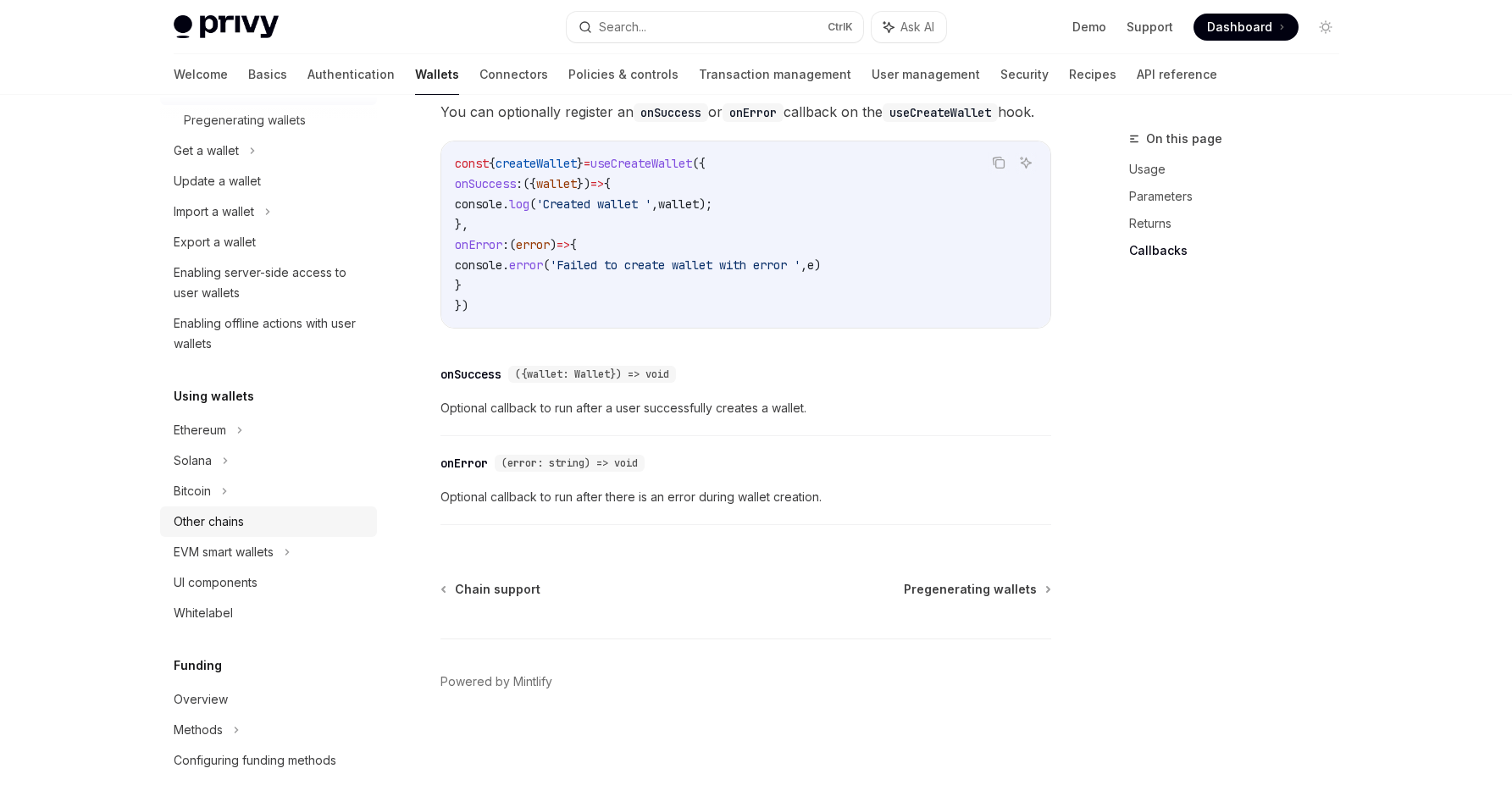
click at [286, 510] on link "Other chains" at bounding box center [268, 521] width 217 height 30
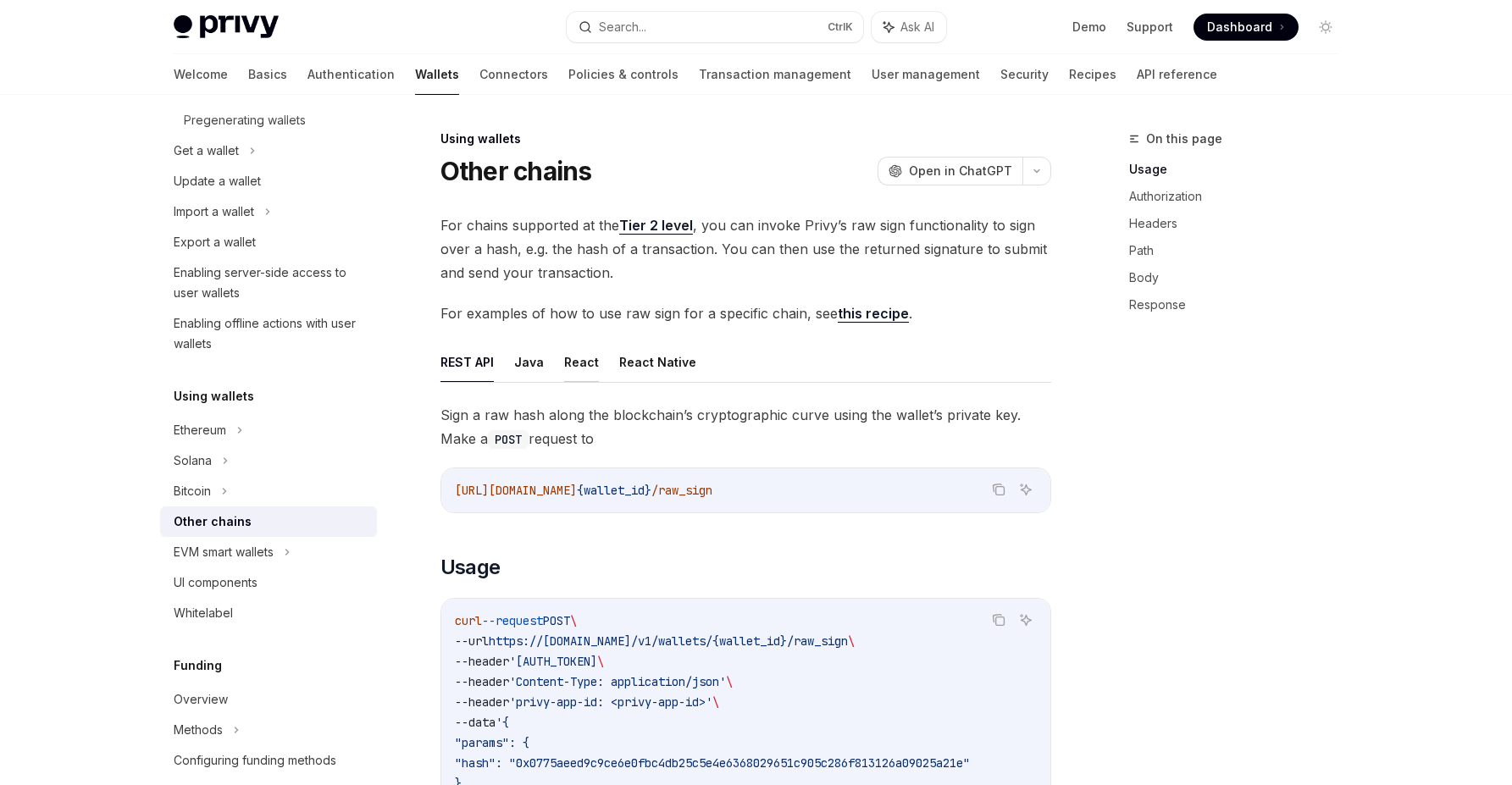
click at [585, 363] on button "React" at bounding box center [581, 362] width 35 height 40
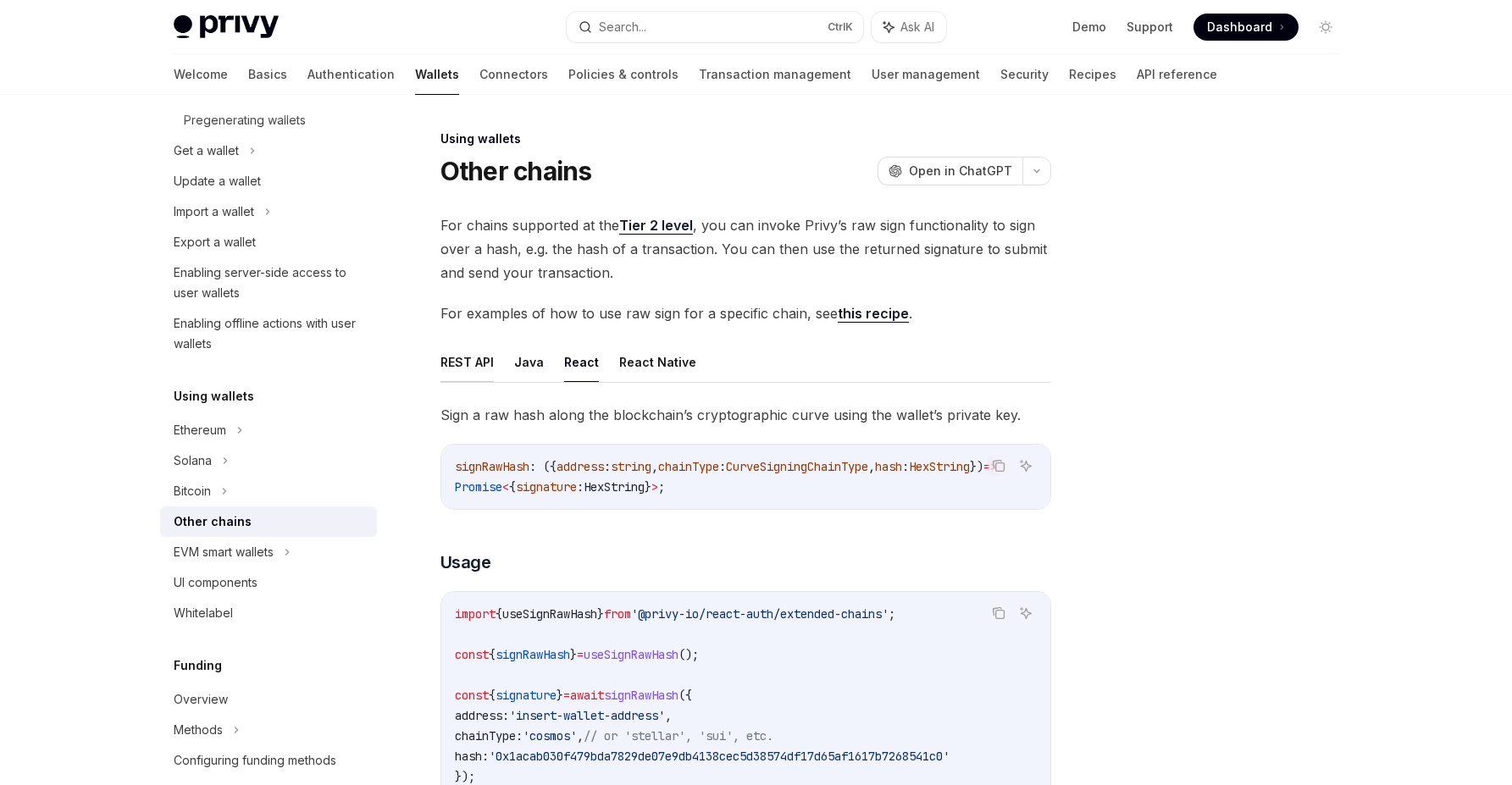
click at [479, 357] on button "REST API" at bounding box center [467, 362] width 53 height 40
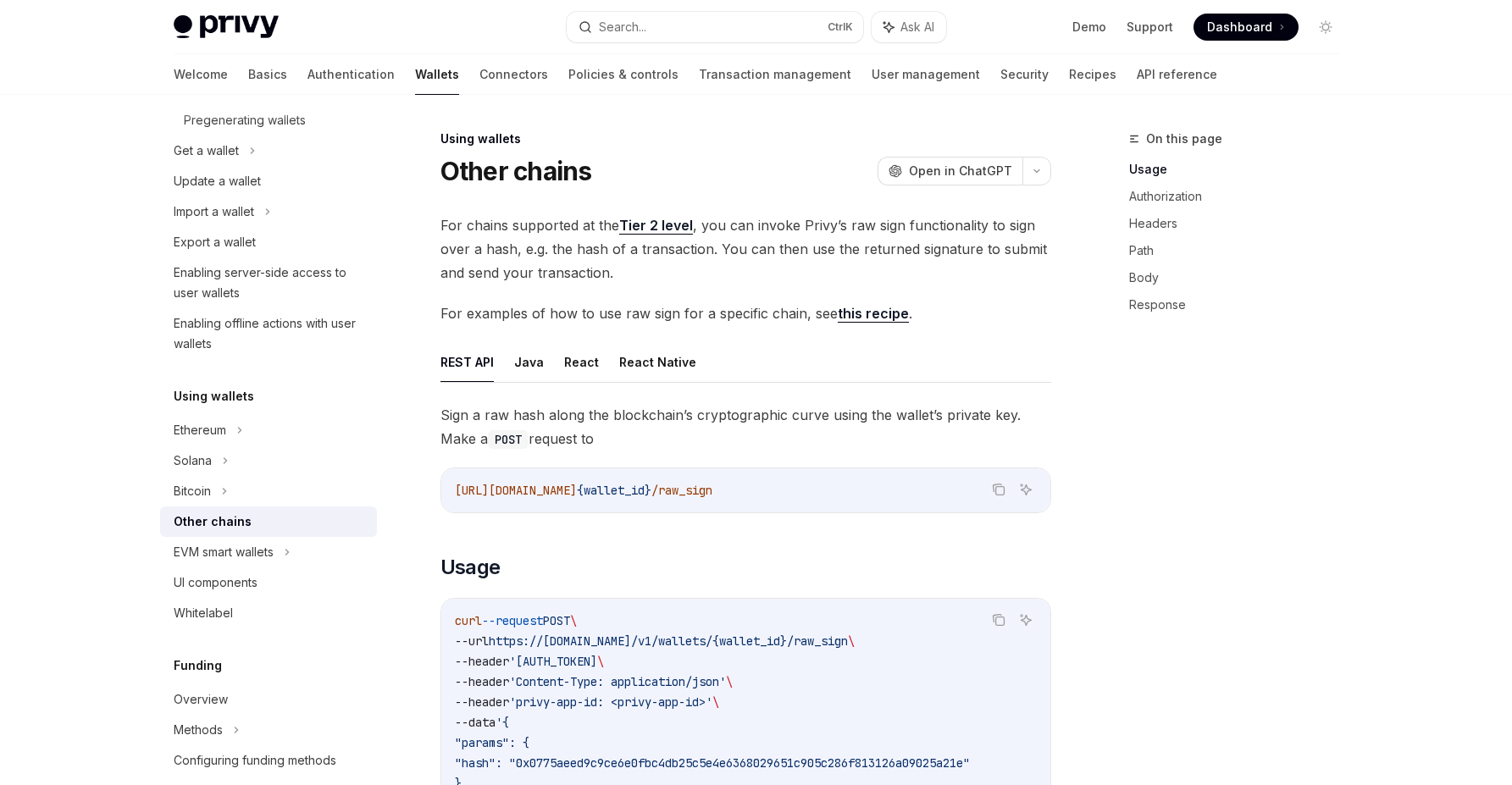
click at [227, 516] on div "Other chains" at bounding box center [213, 521] width 78 height 20
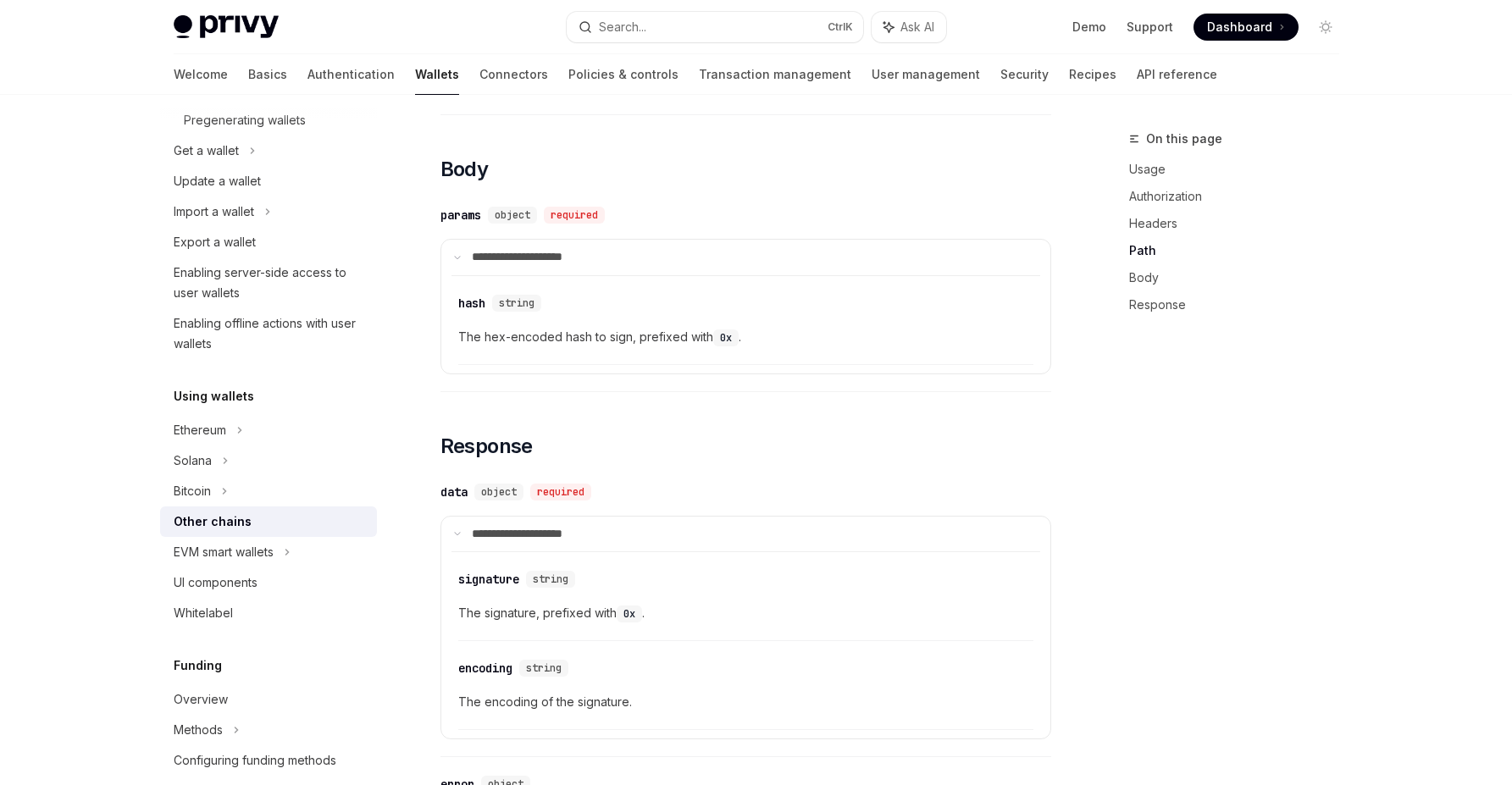
scroll to position [2041, 0]
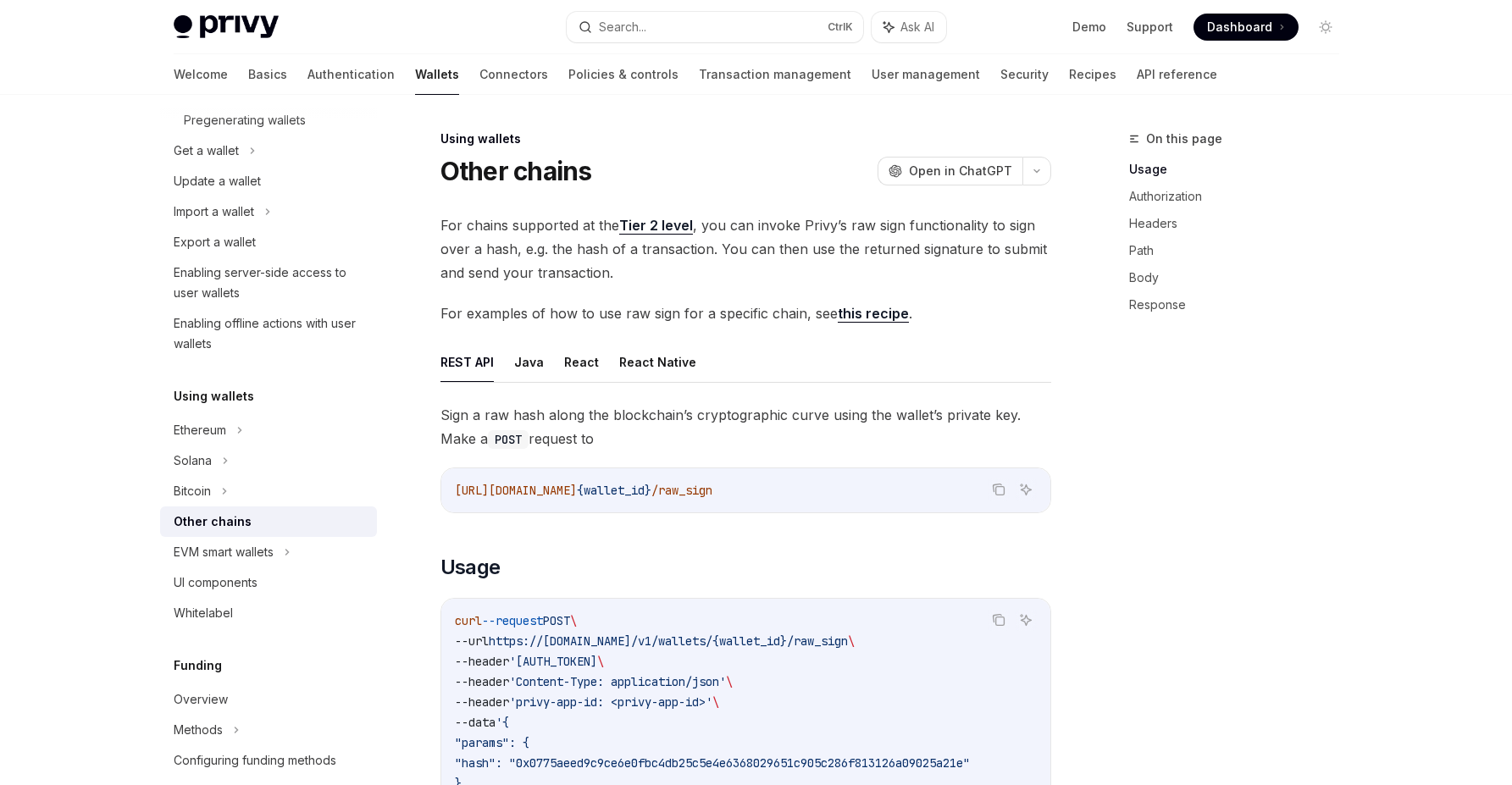
type textarea "*"
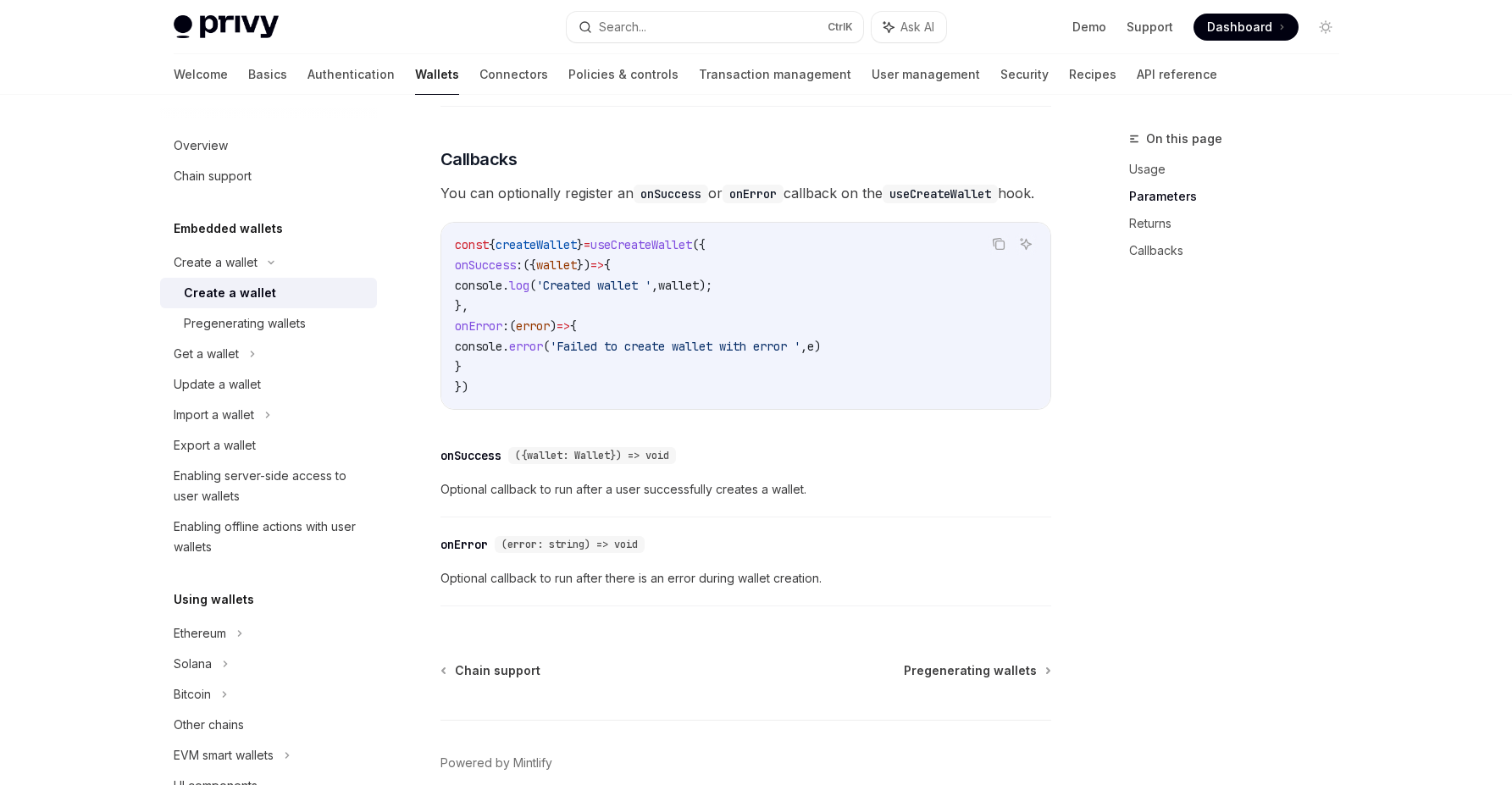
scroll to position [1242, 0]
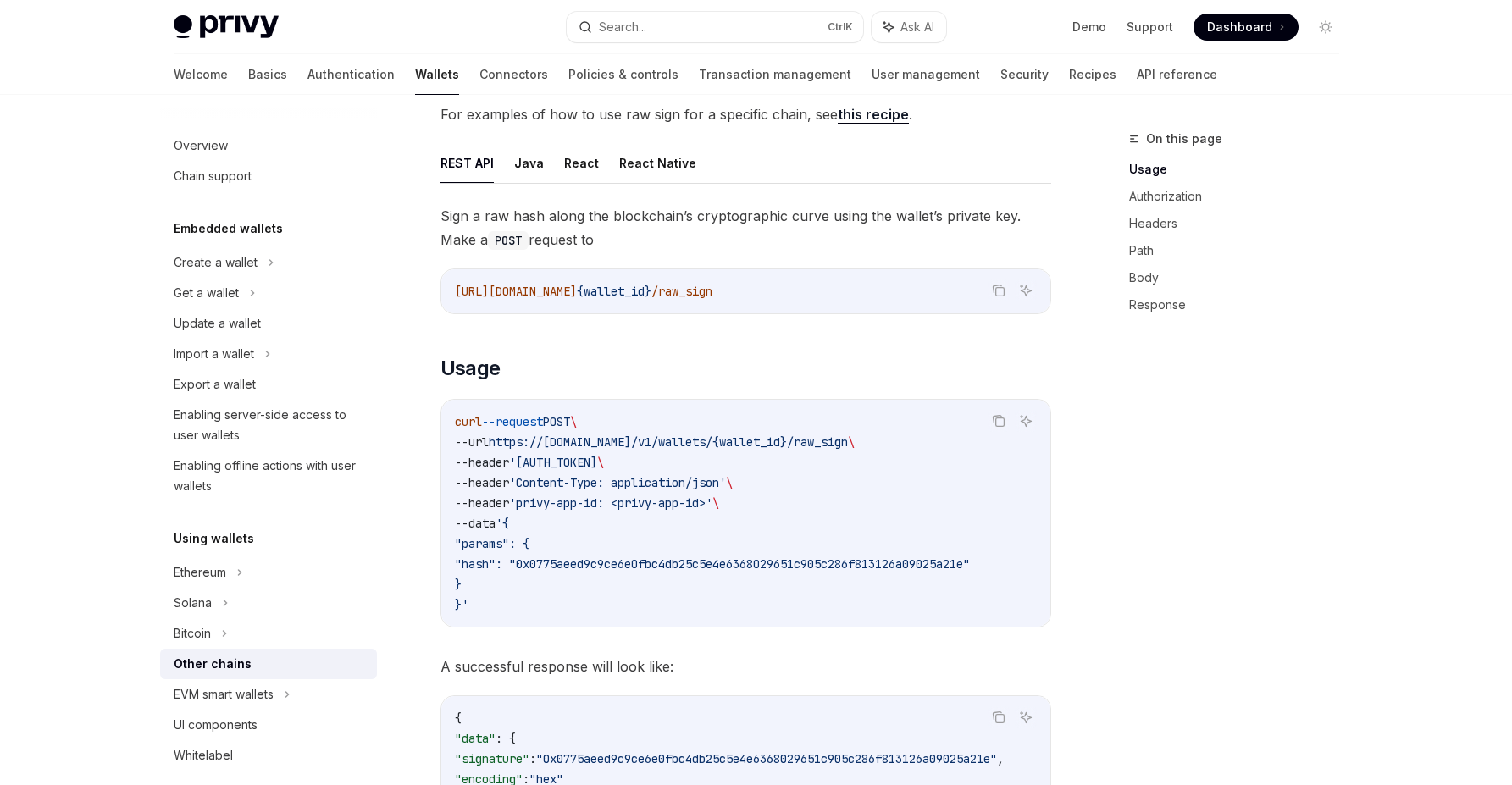
scroll to position [203, 0]
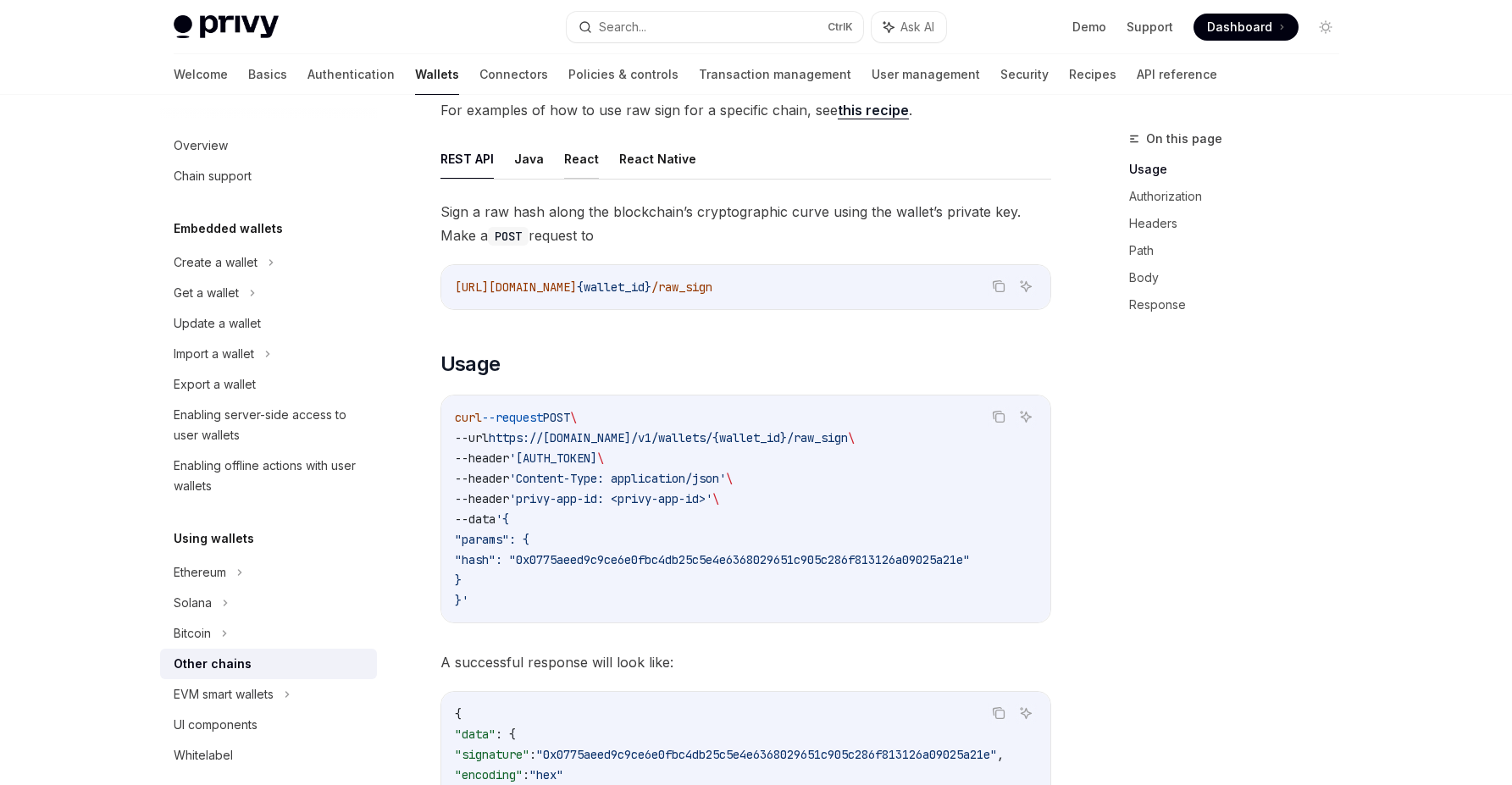
click at [571, 165] on button "React" at bounding box center [581, 159] width 35 height 40
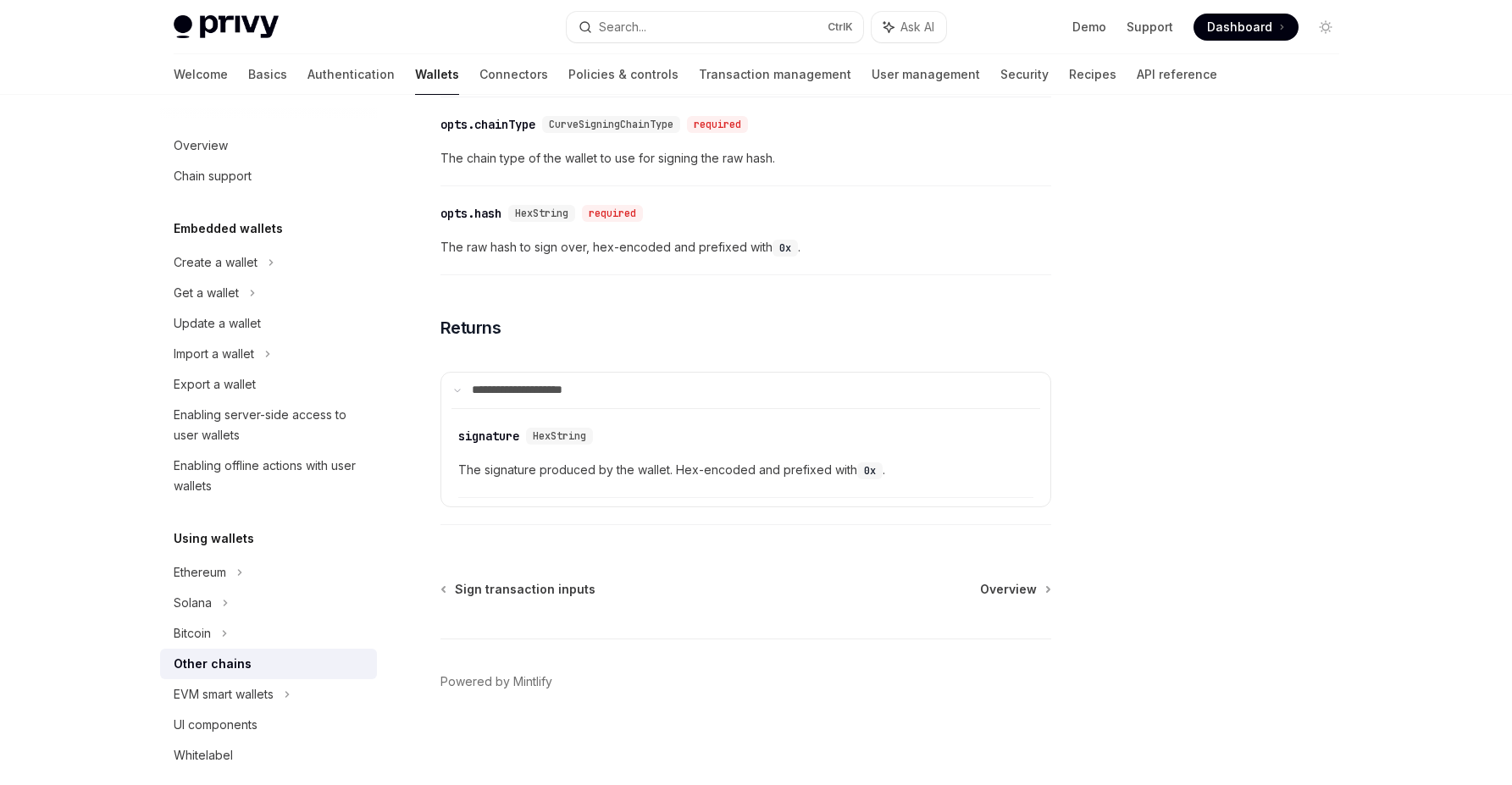
scroll to position [932, 0]
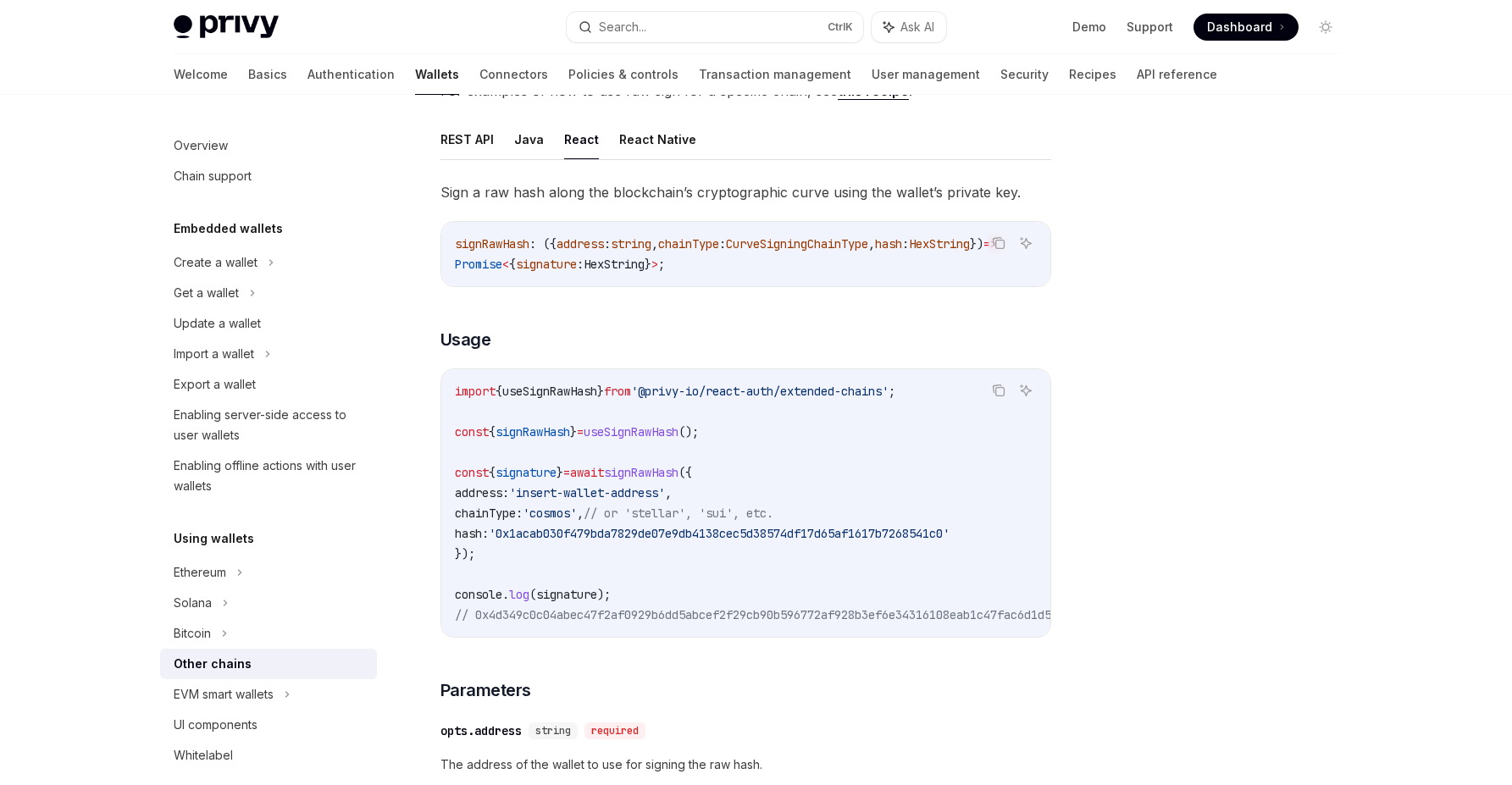
scroll to position [220, 0]
click at [997, 400] on icon "Copy the contents from the code block" at bounding box center [999, 393] width 14 height 14
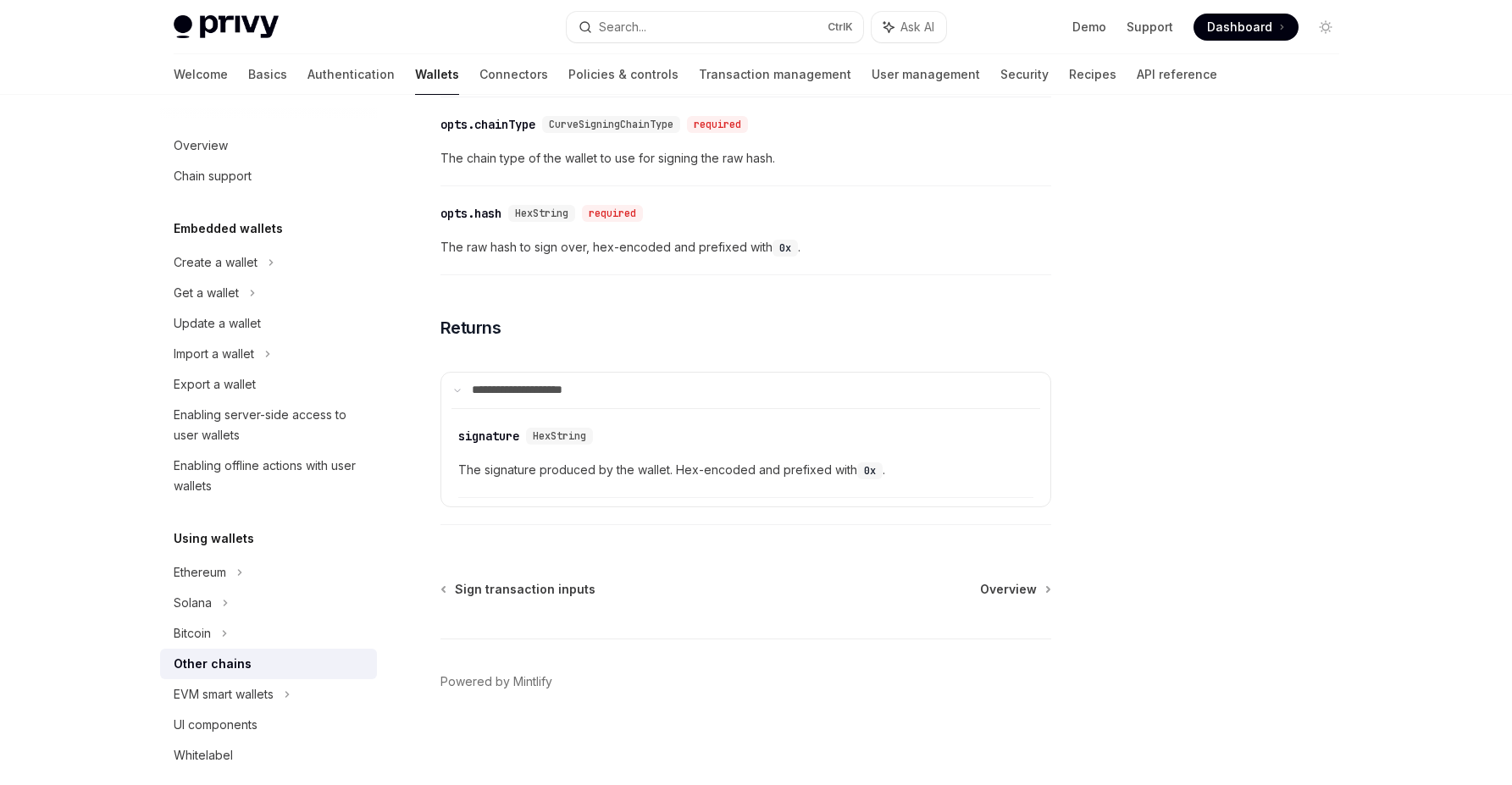
scroll to position [932, 0]
click at [281, 263] on div "Create a wallet" at bounding box center [268, 262] width 217 height 30
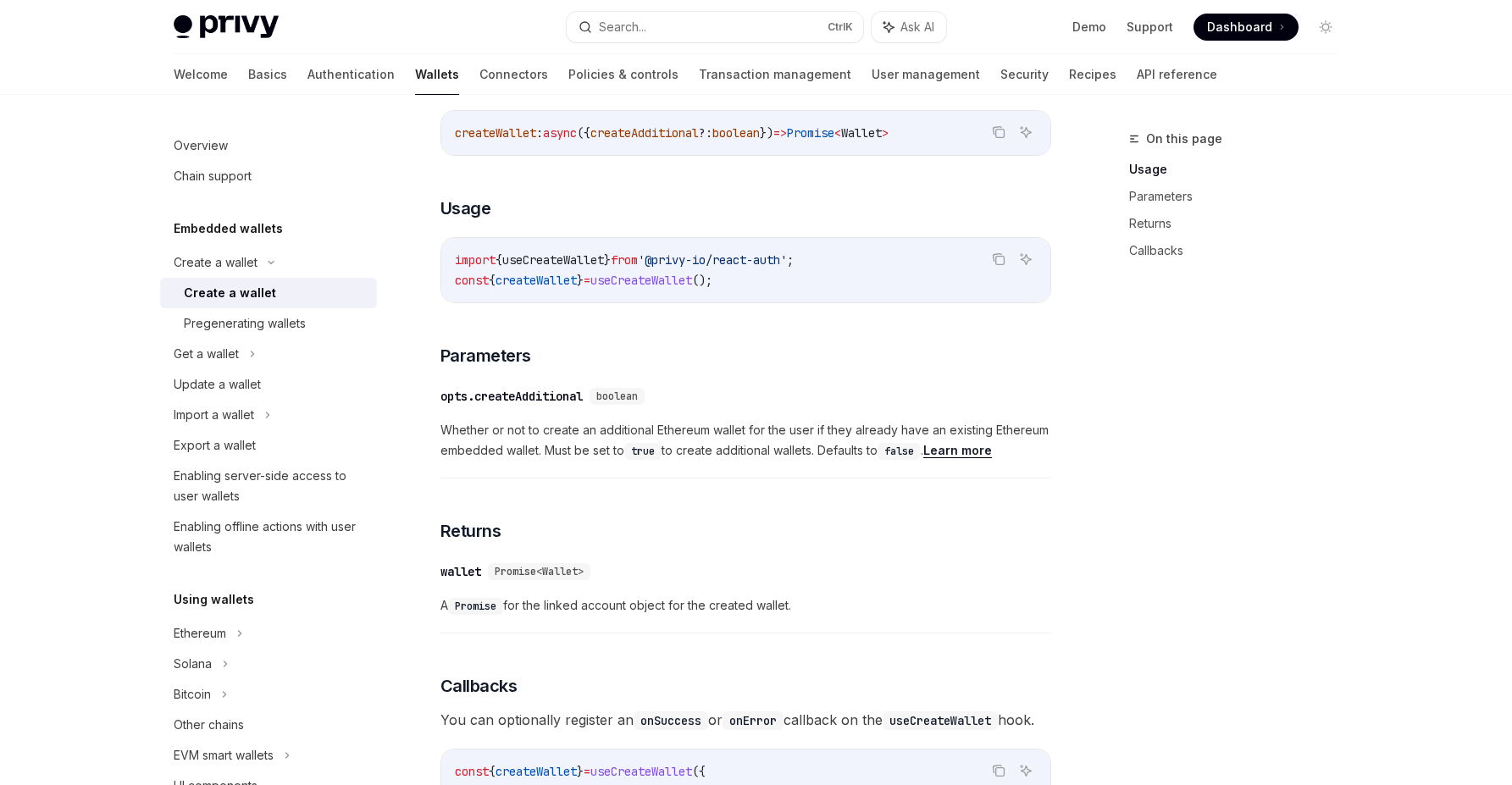
scroll to position [1119, 0]
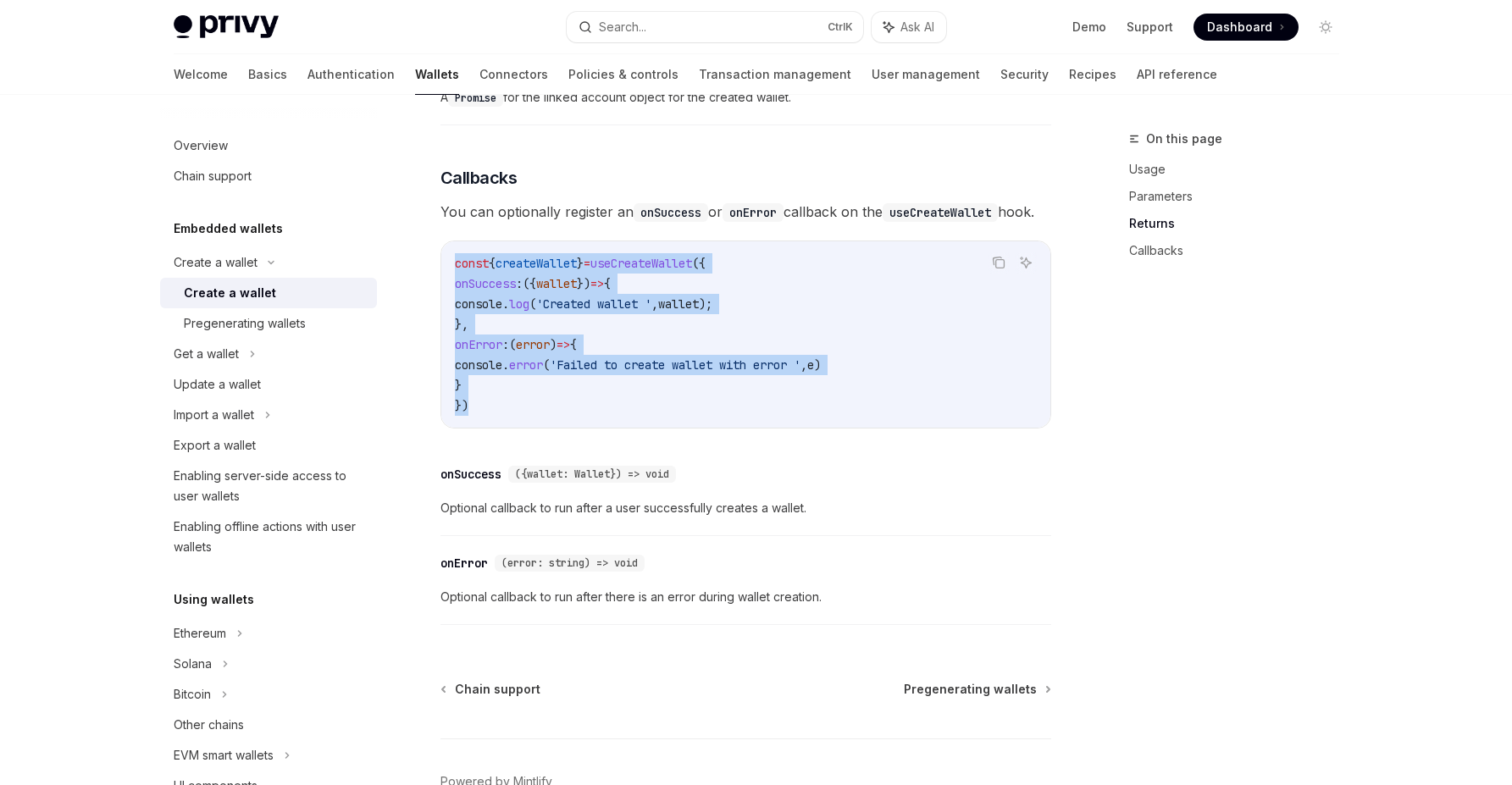
drag, startPoint x: 521, startPoint y: 426, endPoint x: 437, endPoint y: 291, distance: 159.0
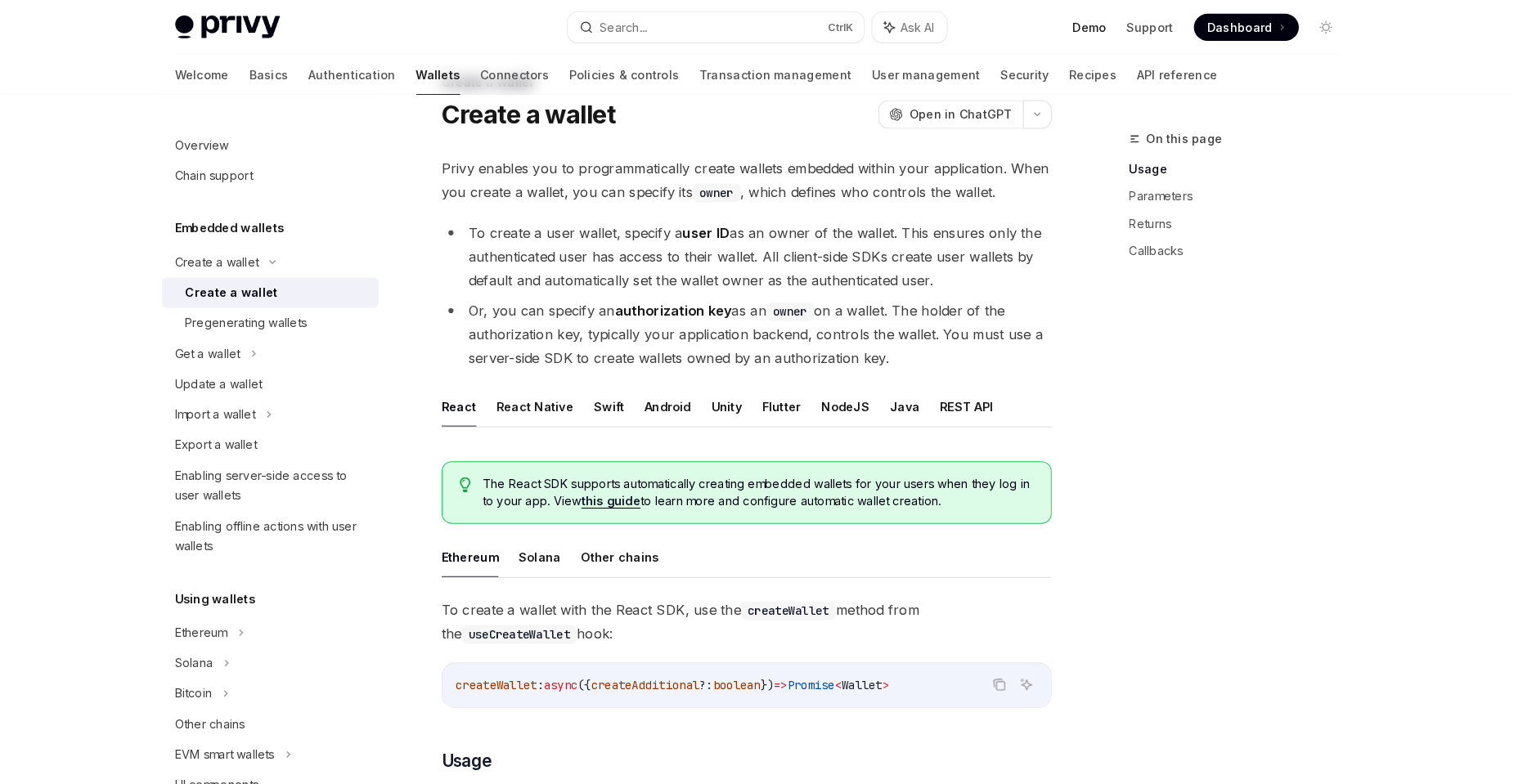
scroll to position [0, 0]
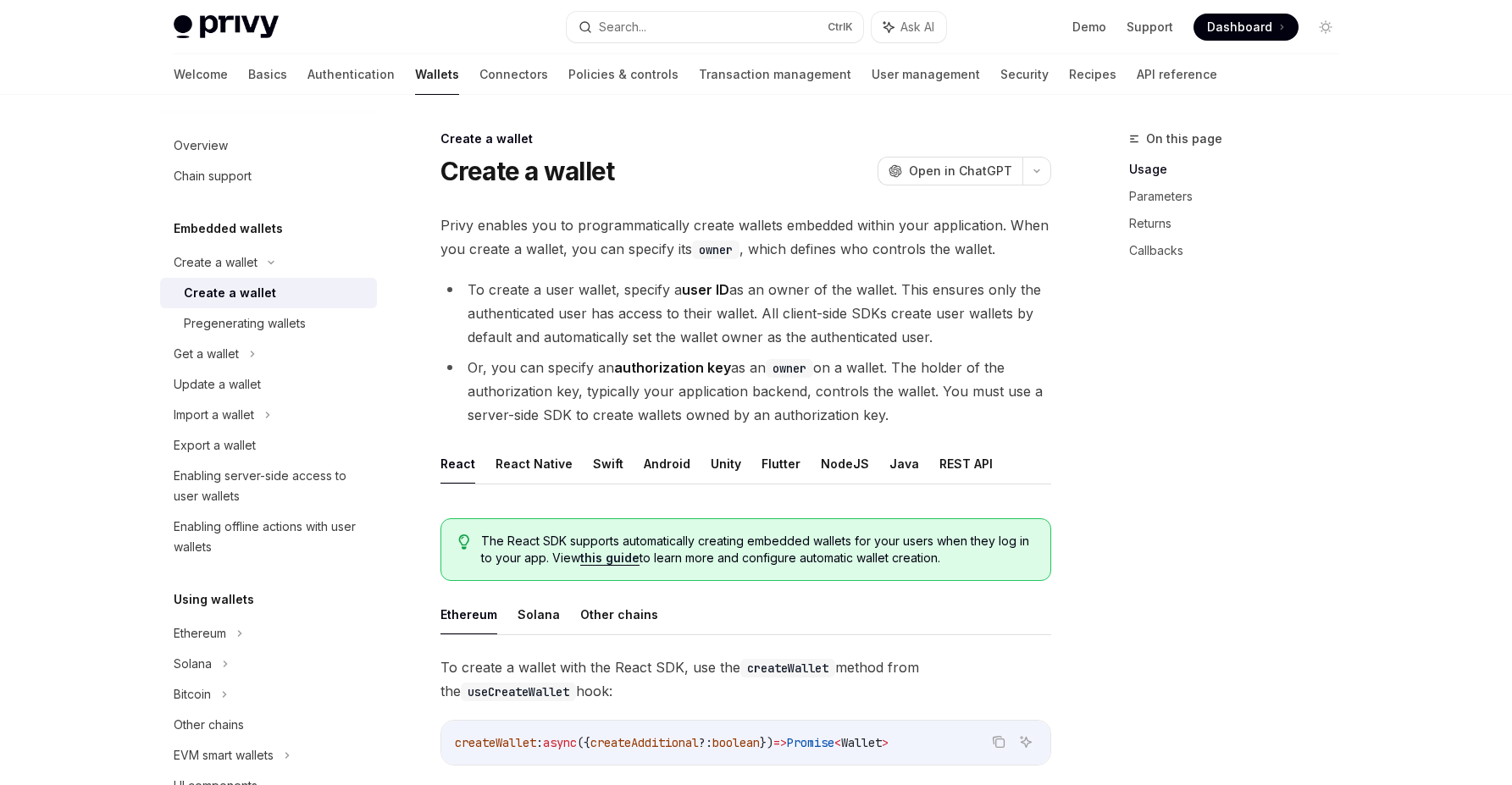
click at [1257, 27] on span "Dashboard" at bounding box center [1239, 26] width 65 height 17
type textarea "*"
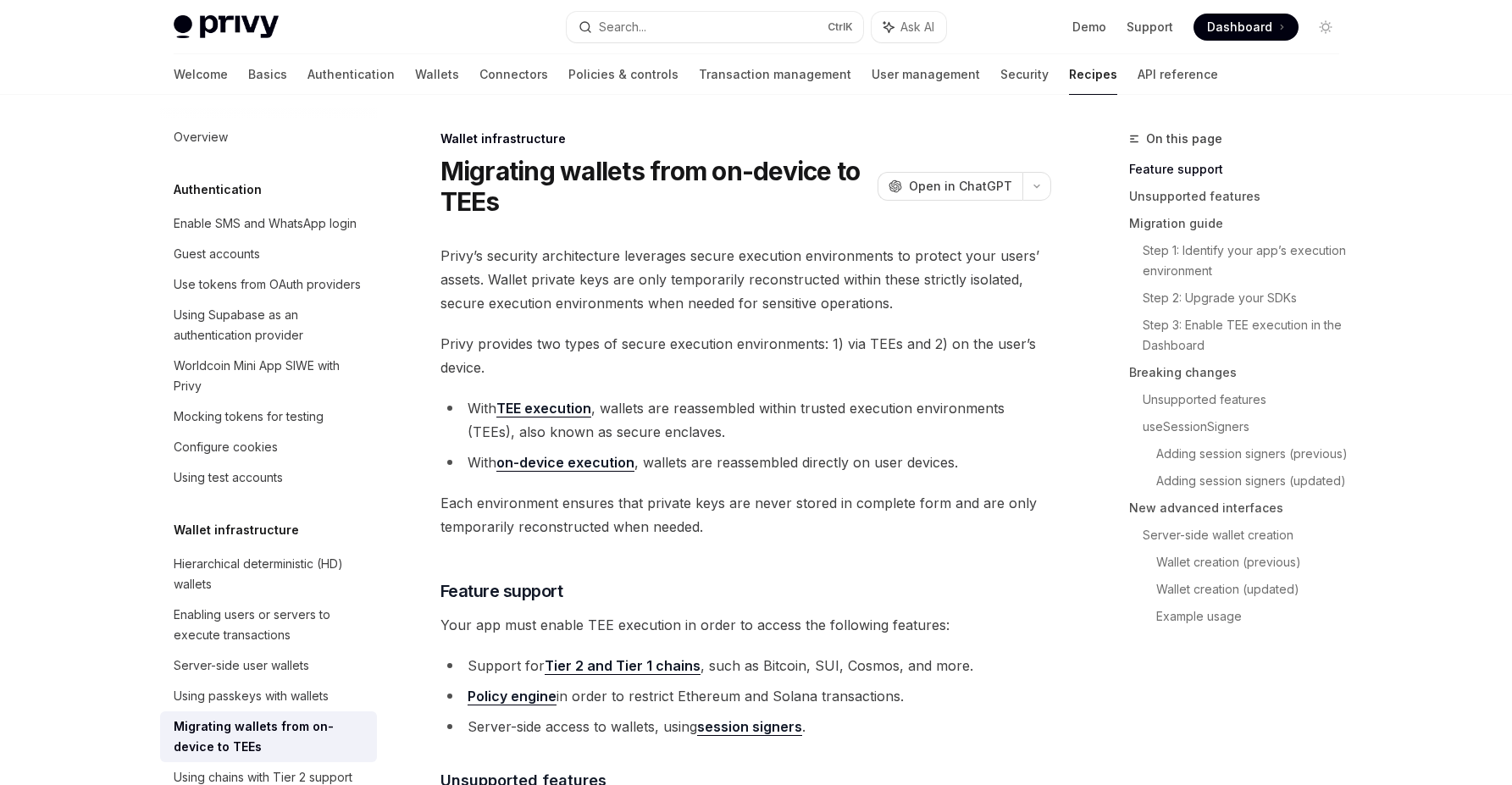
type textarea "*"
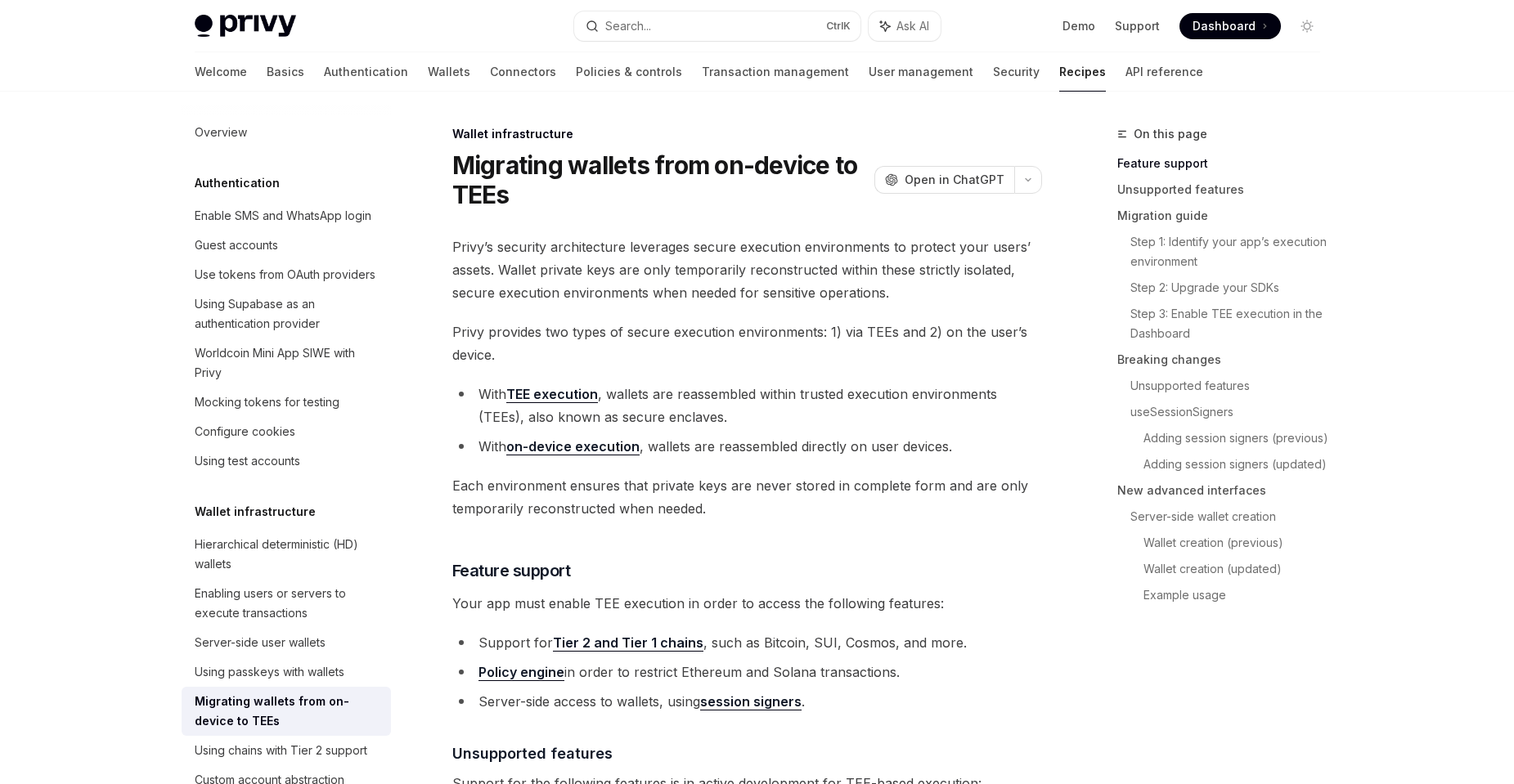
scroll to position [326, 0]
